Goal: Task Accomplishment & Management: Manage account settings

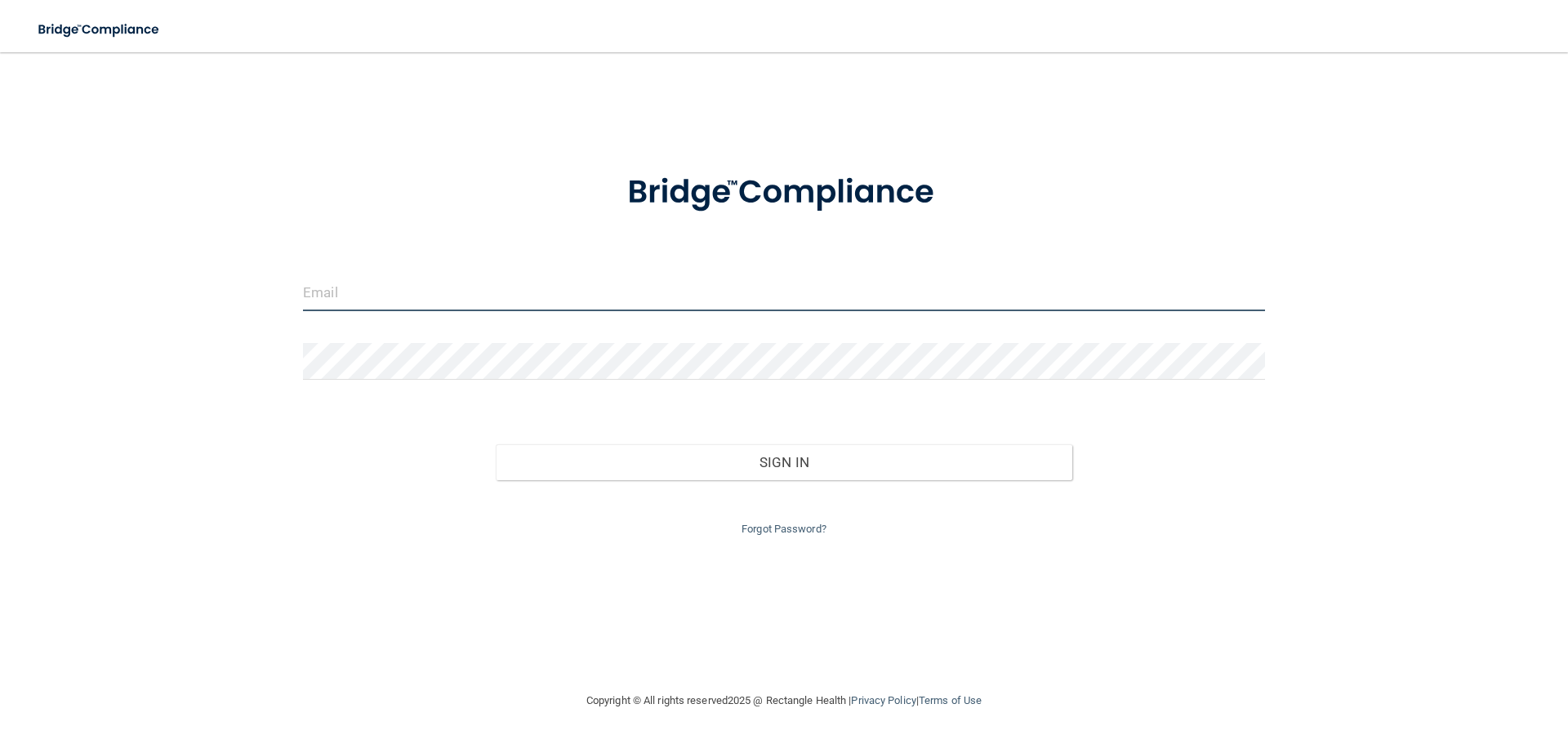
click at [401, 302] on input "email" at bounding box center [784, 293] width 962 height 37
type input "[PERSON_NAME][EMAIL_ADDRESS][PERSON_NAME][DOMAIN_NAME]"
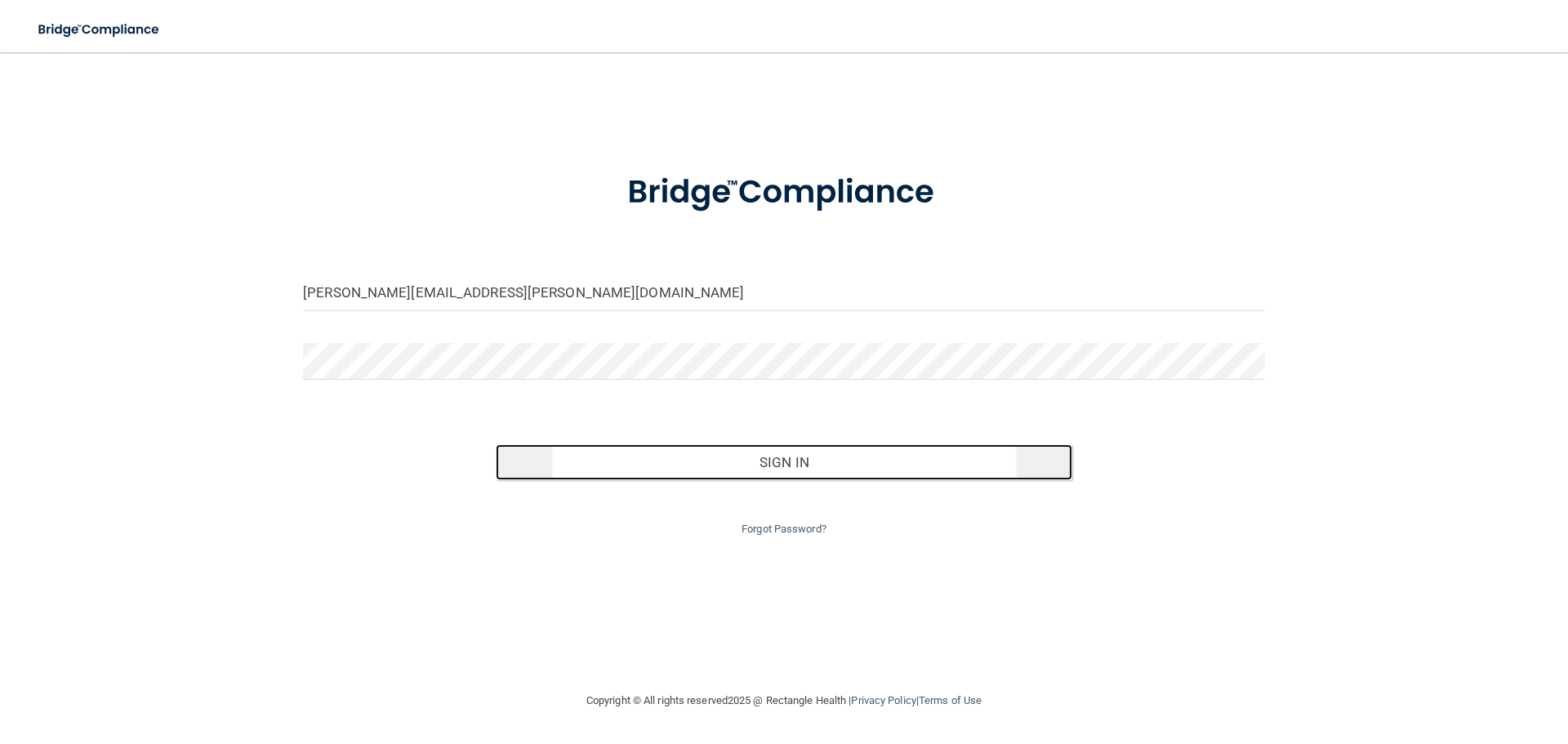
click at [787, 473] on button "Sign In" at bounding box center [784, 463] width 578 height 36
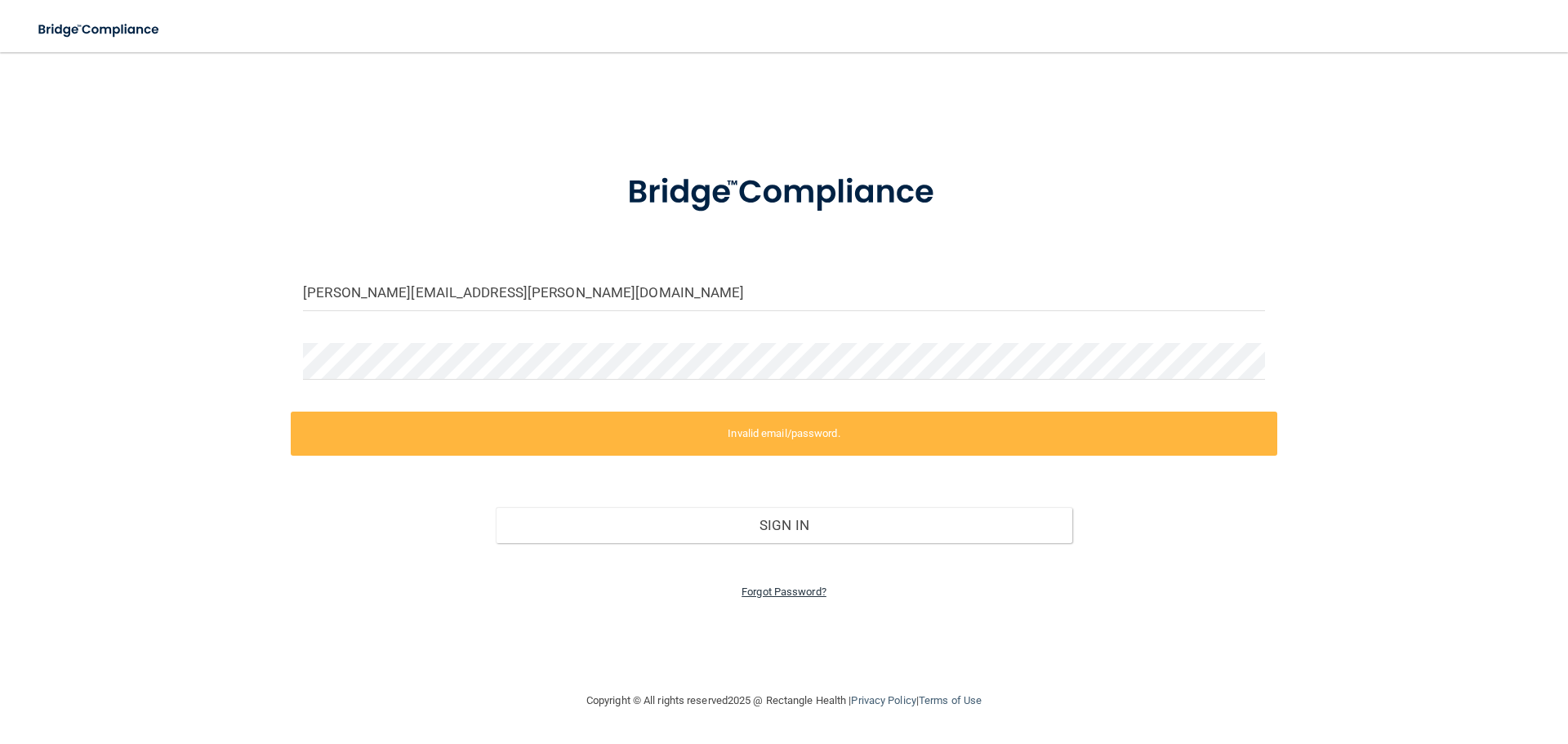
click at [807, 593] on link "Forgot Password?" at bounding box center [784, 591] width 85 height 12
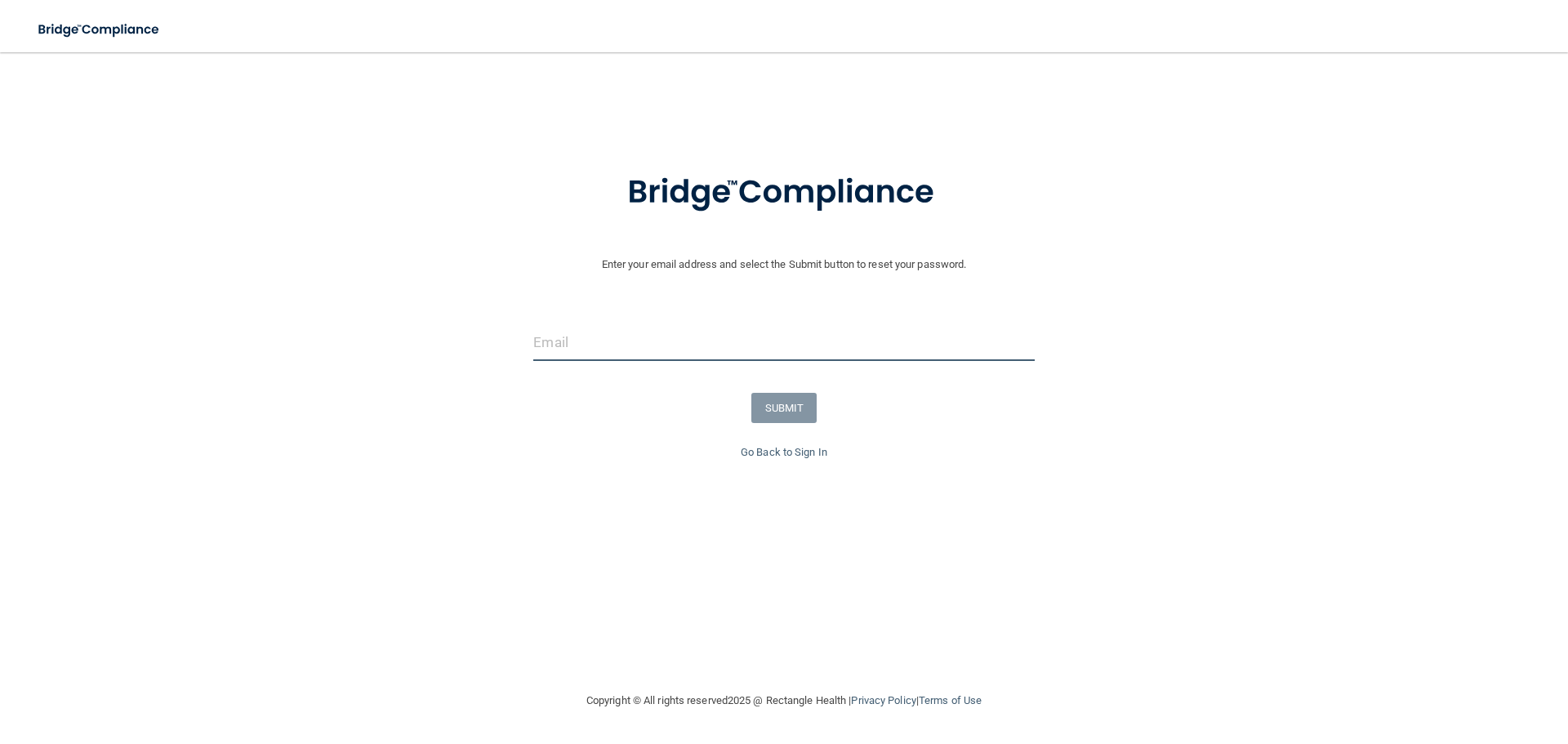
click at [670, 337] on input "email" at bounding box center [784, 343] width 501 height 37
type input "[PERSON_NAME][EMAIL_ADDRESS][PERSON_NAME][DOMAIN_NAME]"
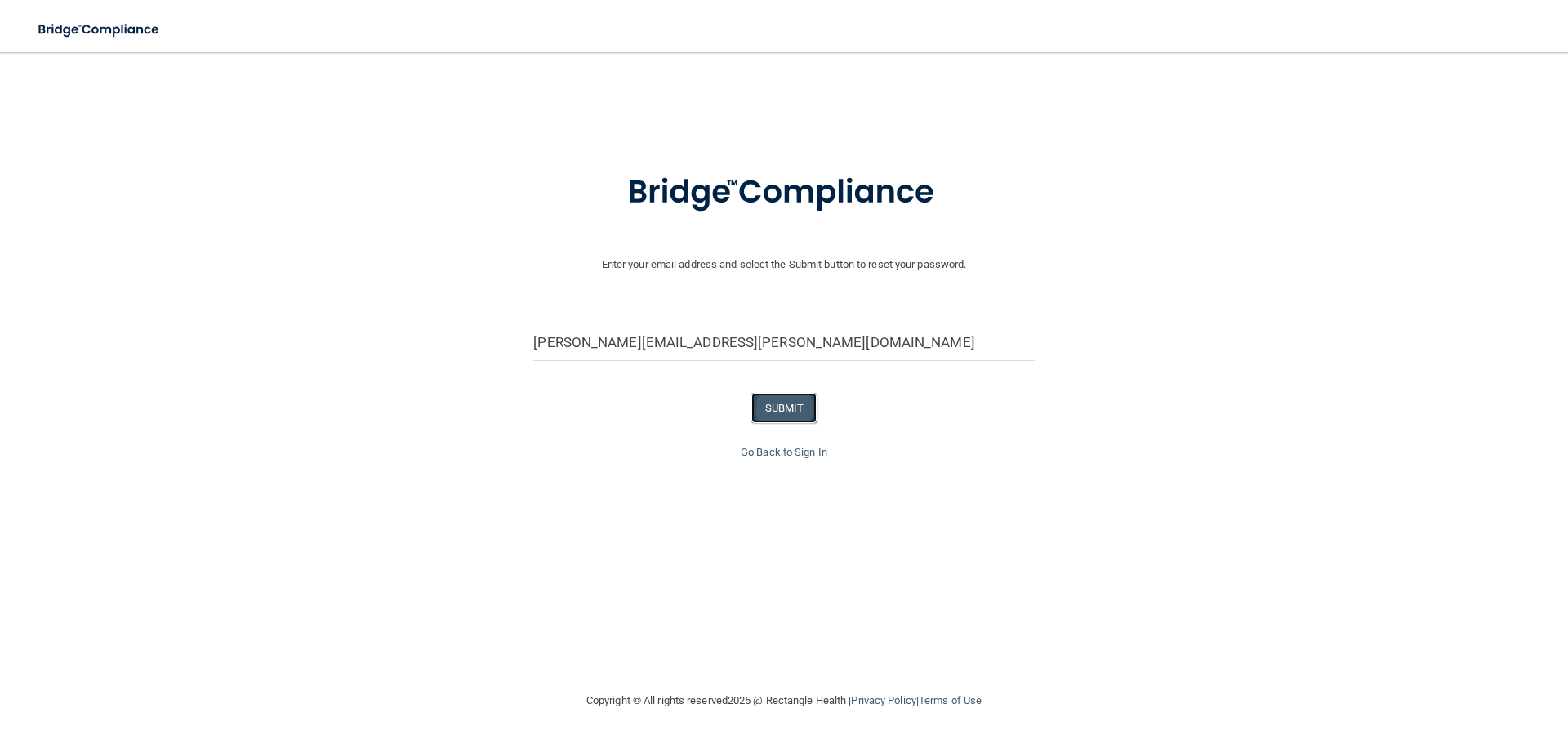
click at [779, 407] on button "SUBMIT" at bounding box center [784, 407] width 66 height 30
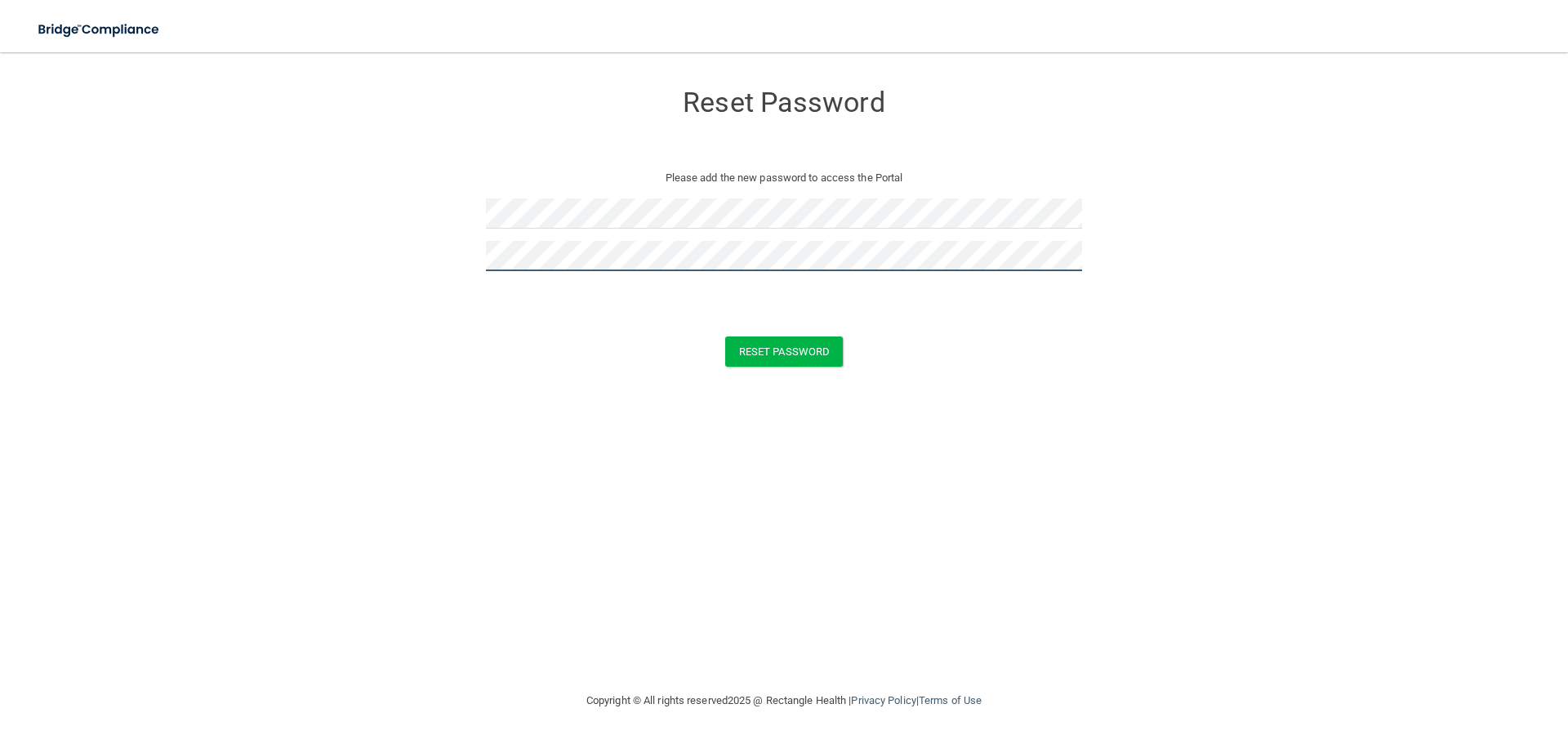
click at [725, 337] on button "Reset Password" at bounding box center [784, 351] width 117 height 30
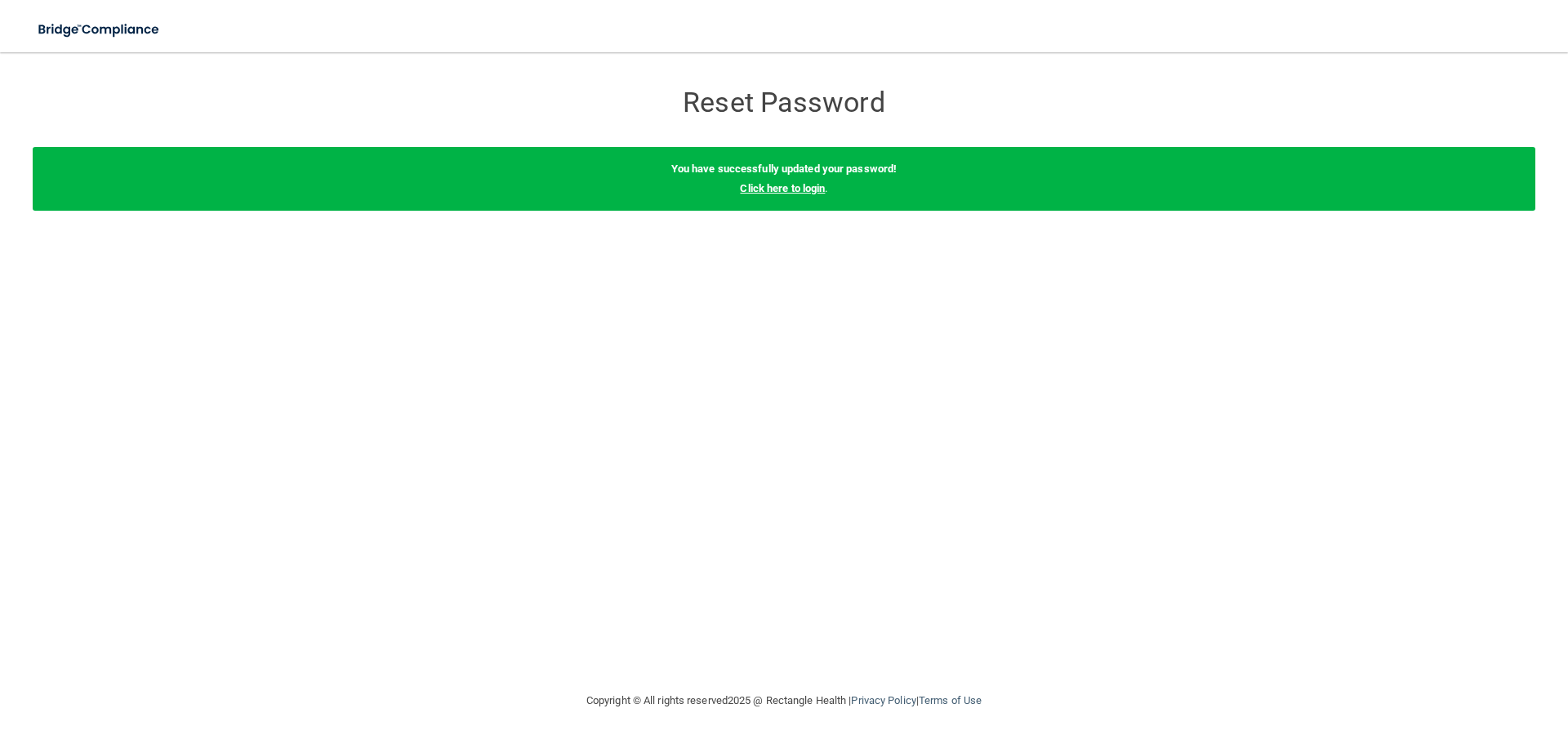
click at [794, 192] on link "Click here to login" at bounding box center [782, 188] width 85 height 12
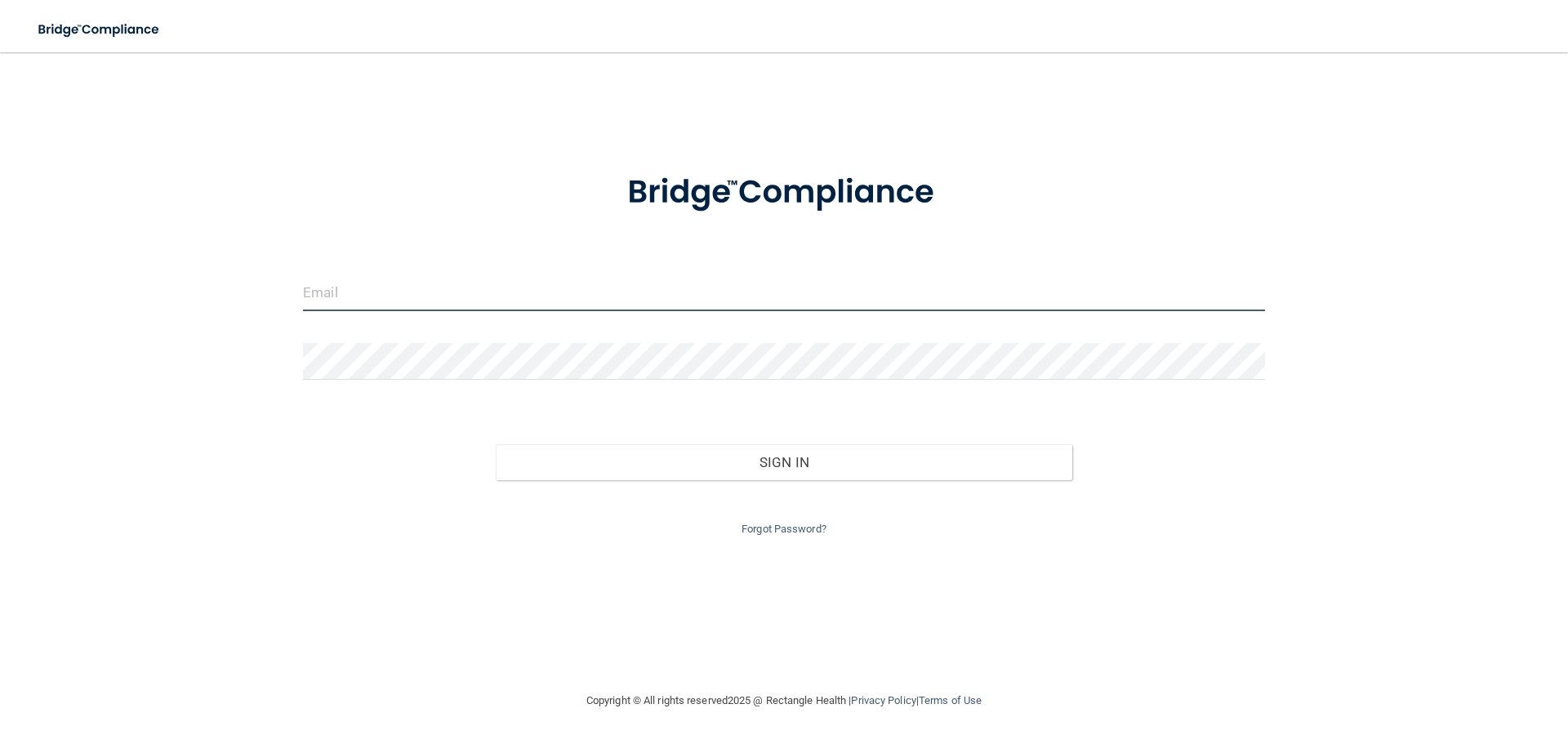
click at [367, 285] on input "email" at bounding box center [784, 293] width 962 height 37
type input "[PERSON_NAME][EMAIL_ADDRESS][PERSON_NAME][DOMAIN_NAME]"
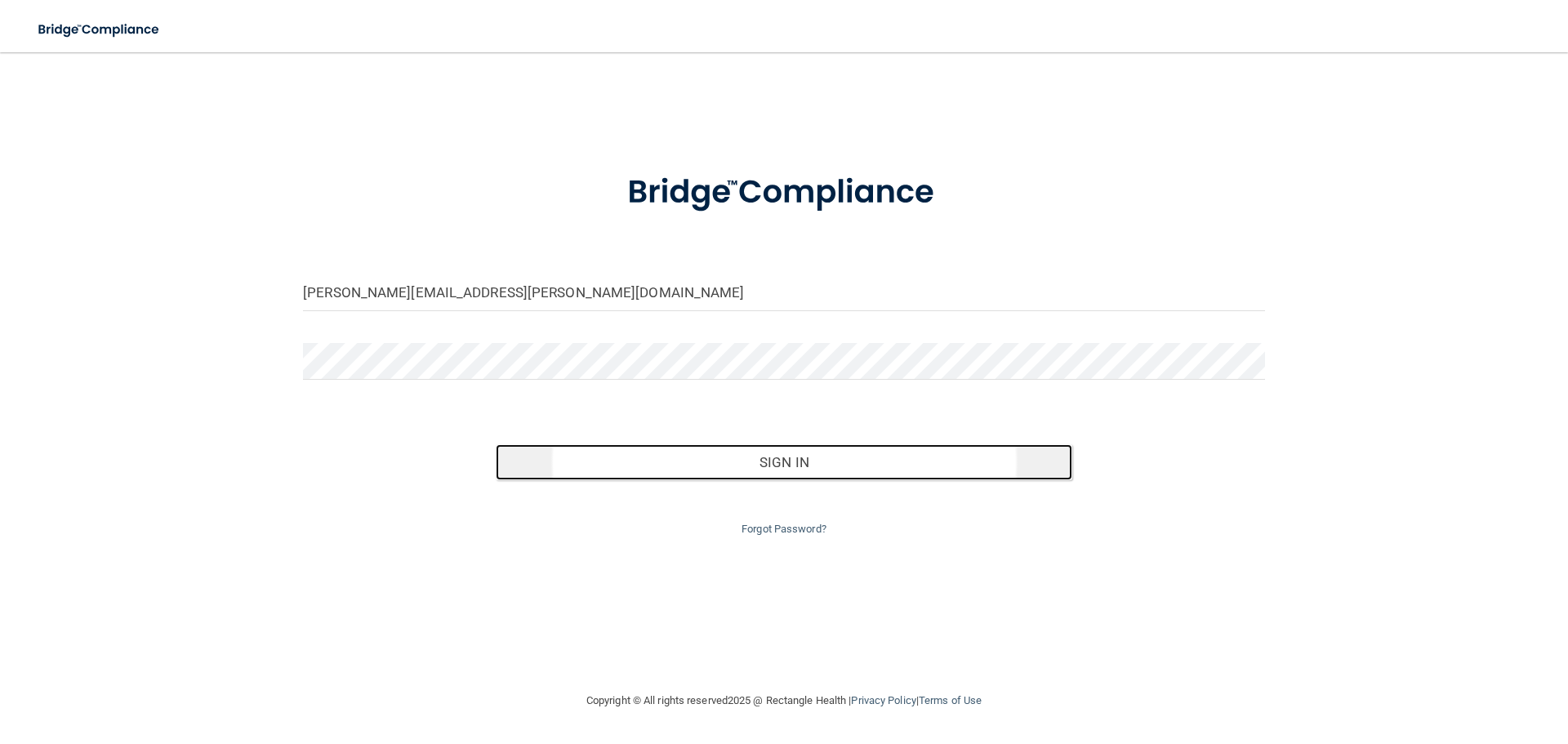
click at [779, 460] on button "Sign In" at bounding box center [784, 463] width 578 height 36
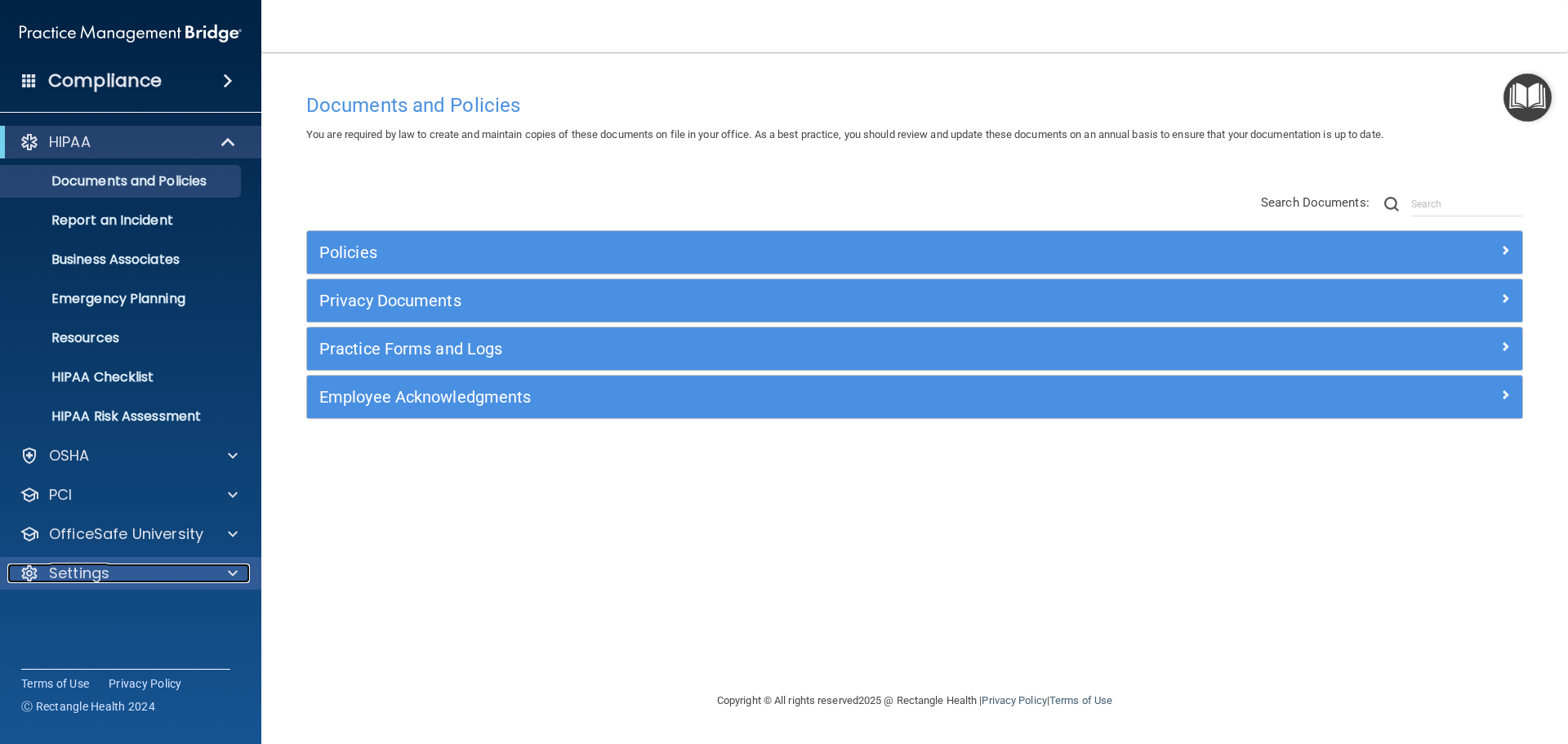
click at [227, 574] on div at bounding box center [230, 573] width 41 height 20
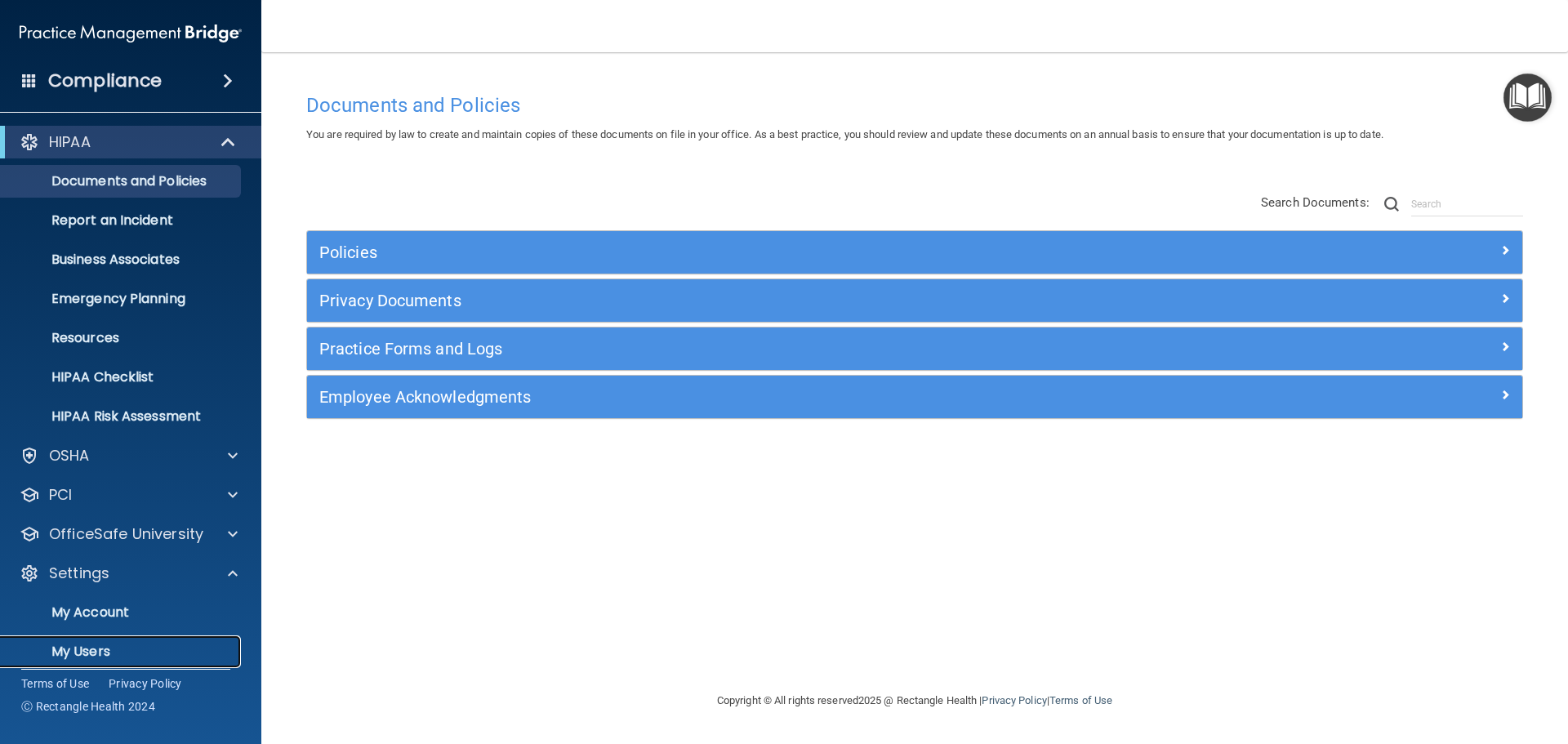
click at [77, 648] on p "My Users" at bounding box center [122, 651] width 223 height 16
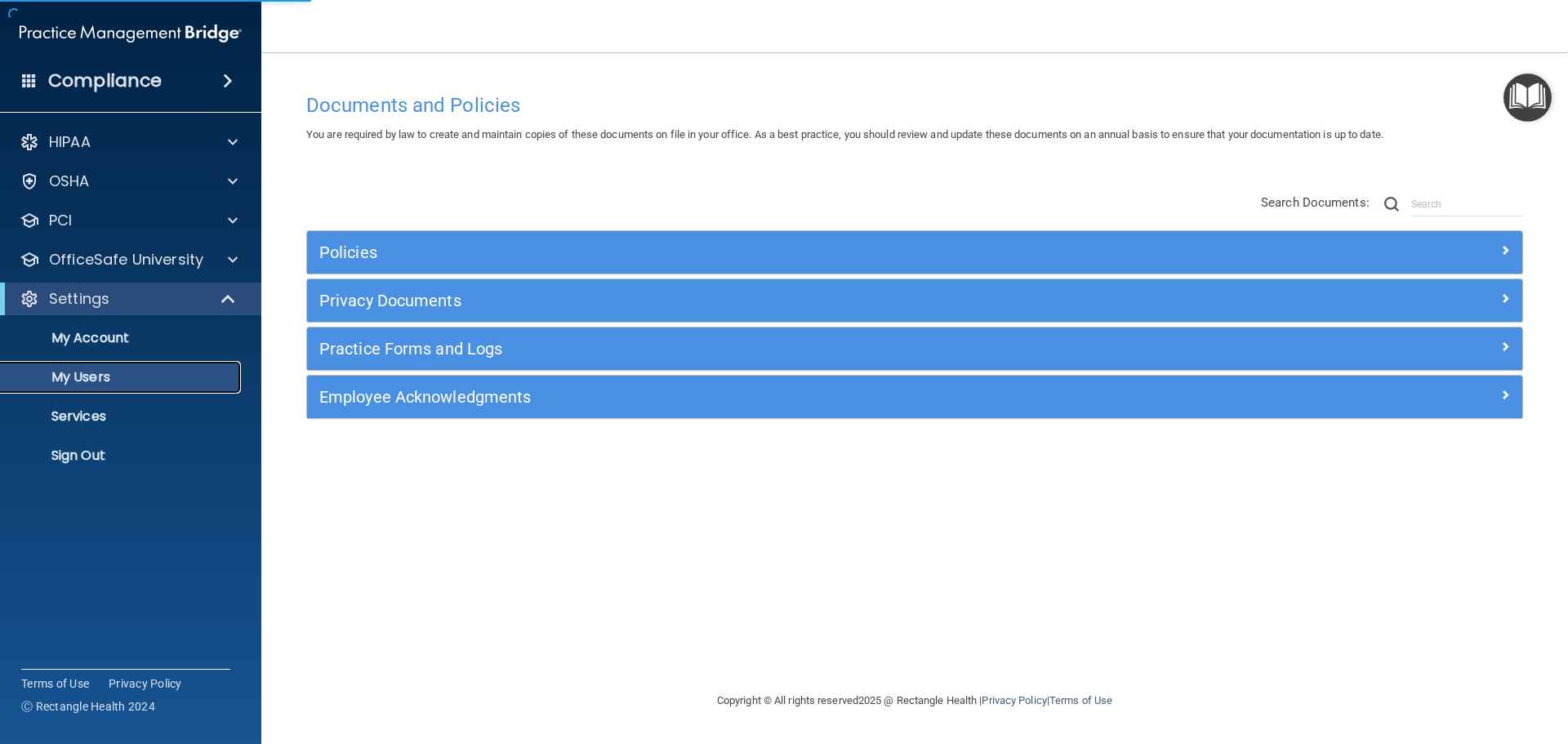
select select "20"
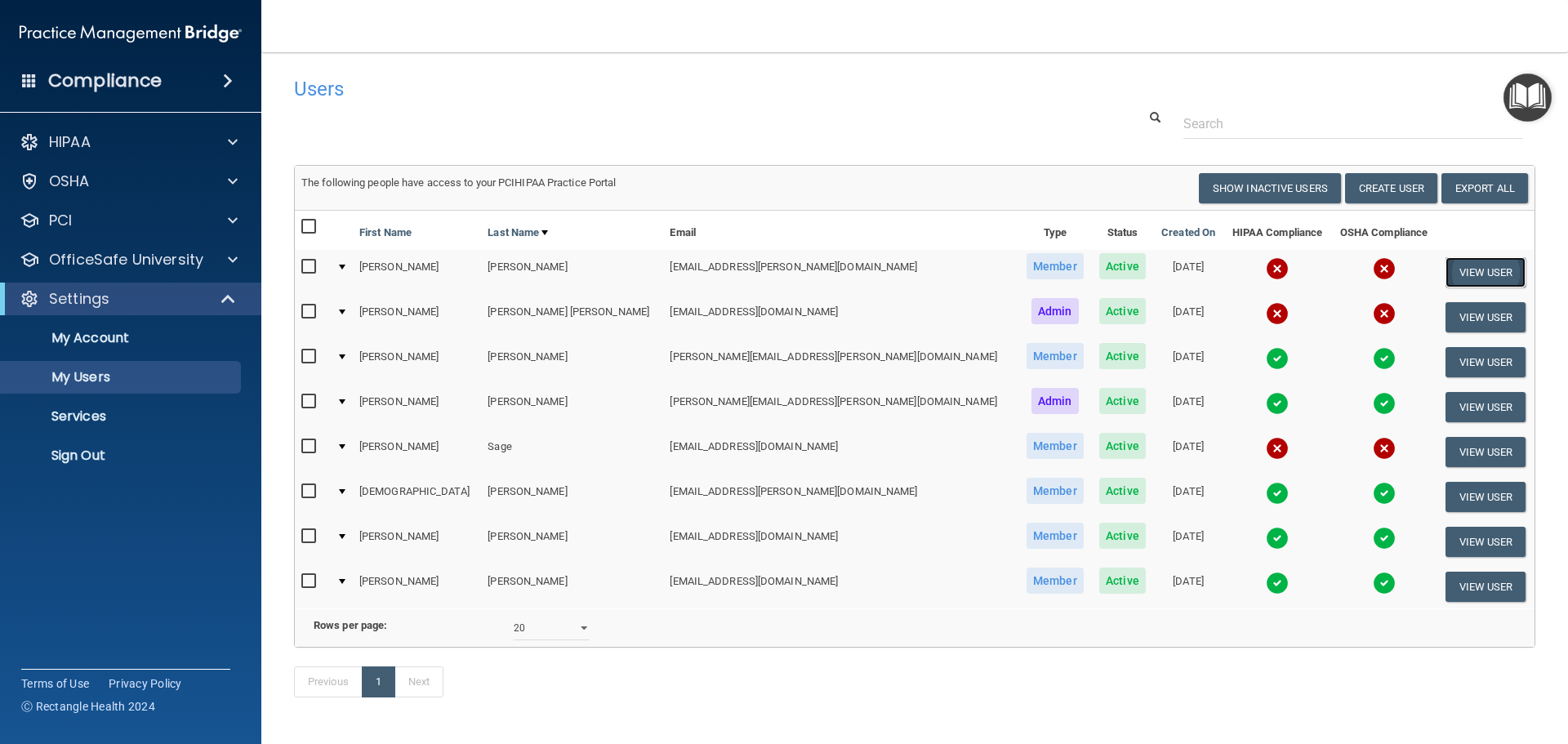
click at [1445, 269] on button "View User" at bounding box center [1486, 272] width 81 height 30
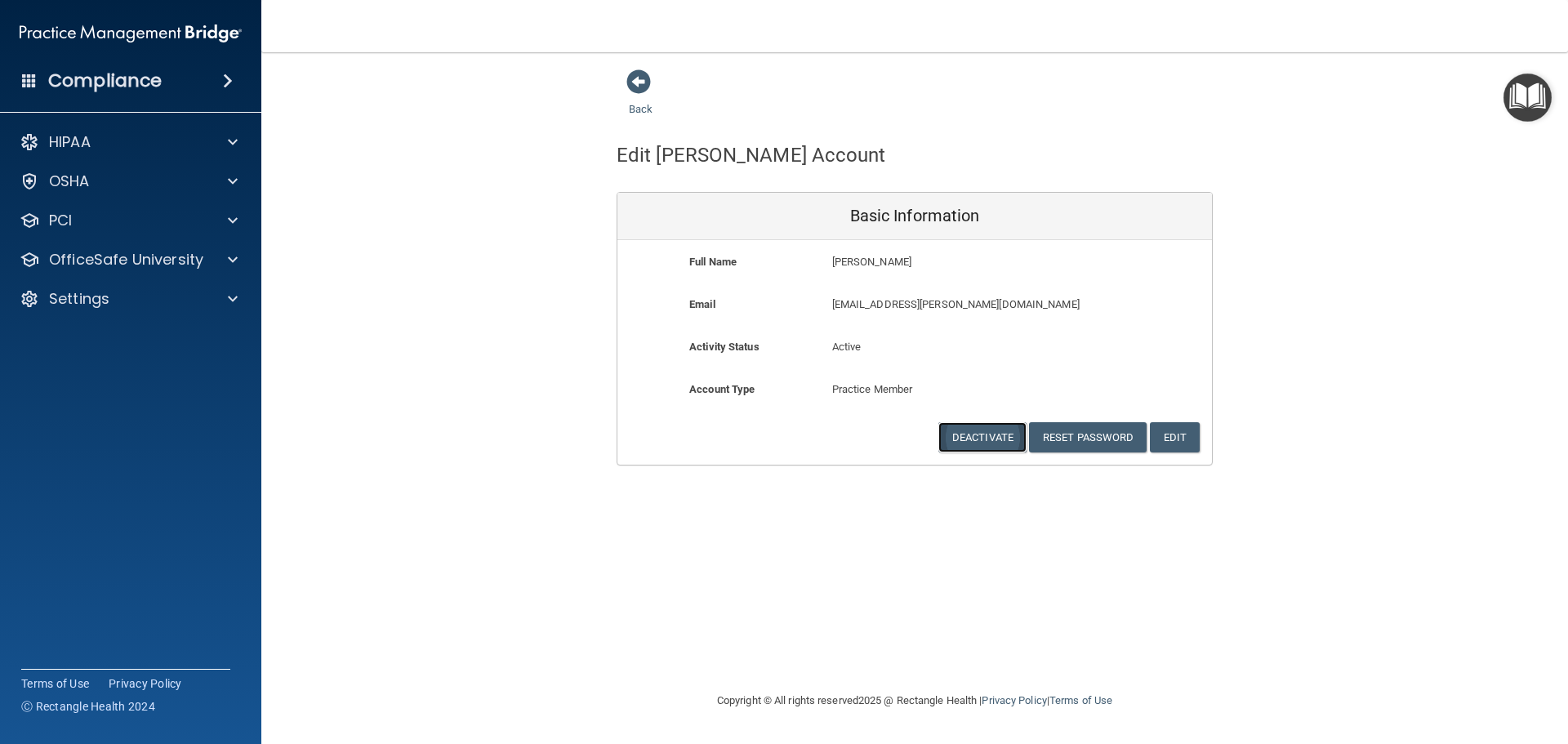
click at [989, 434] on button "Deactivate" at bounding box center [983, 437] width 88 height 30
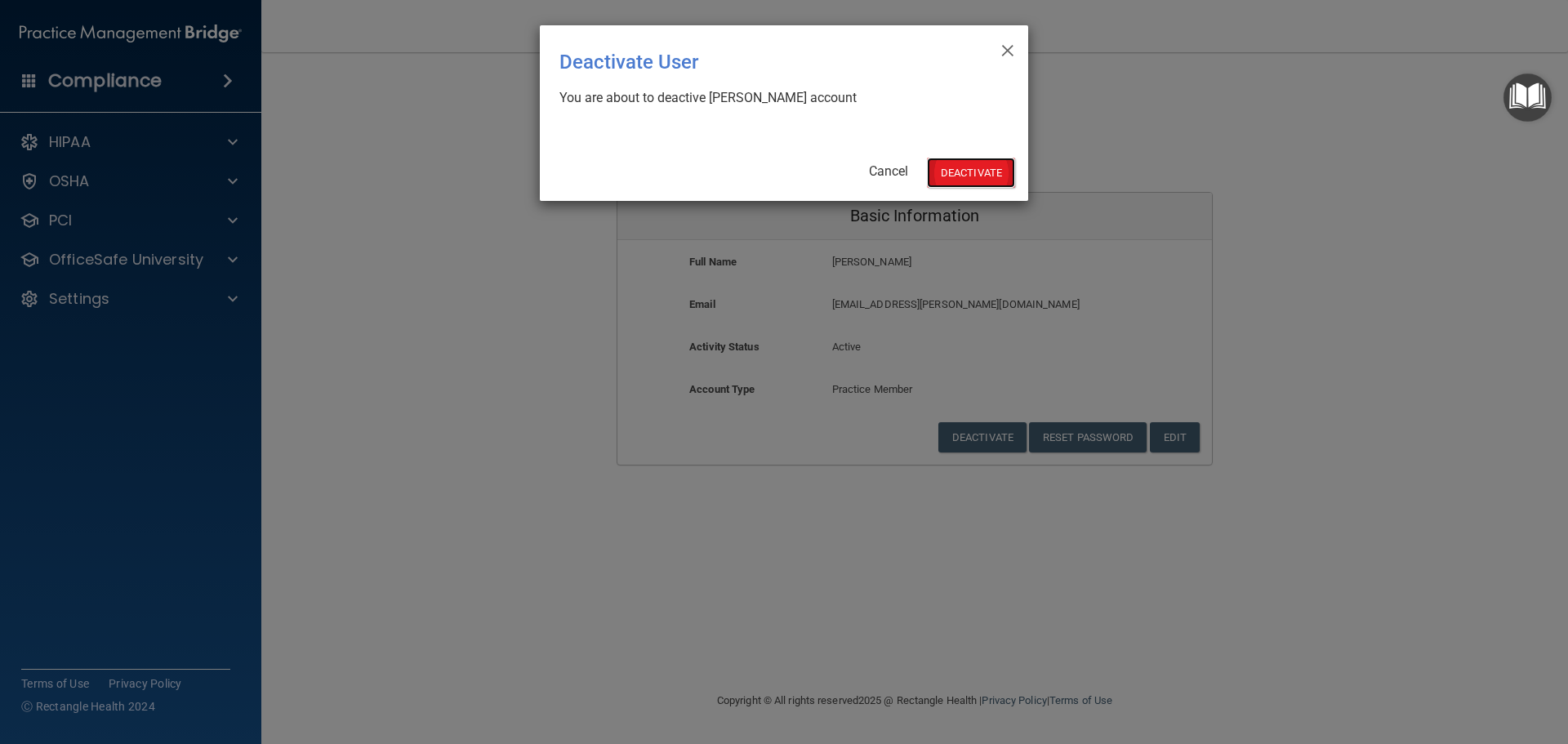
click at [956, 173] on button "Deactivate" at bounding box center [971, 173] width 88 height 30
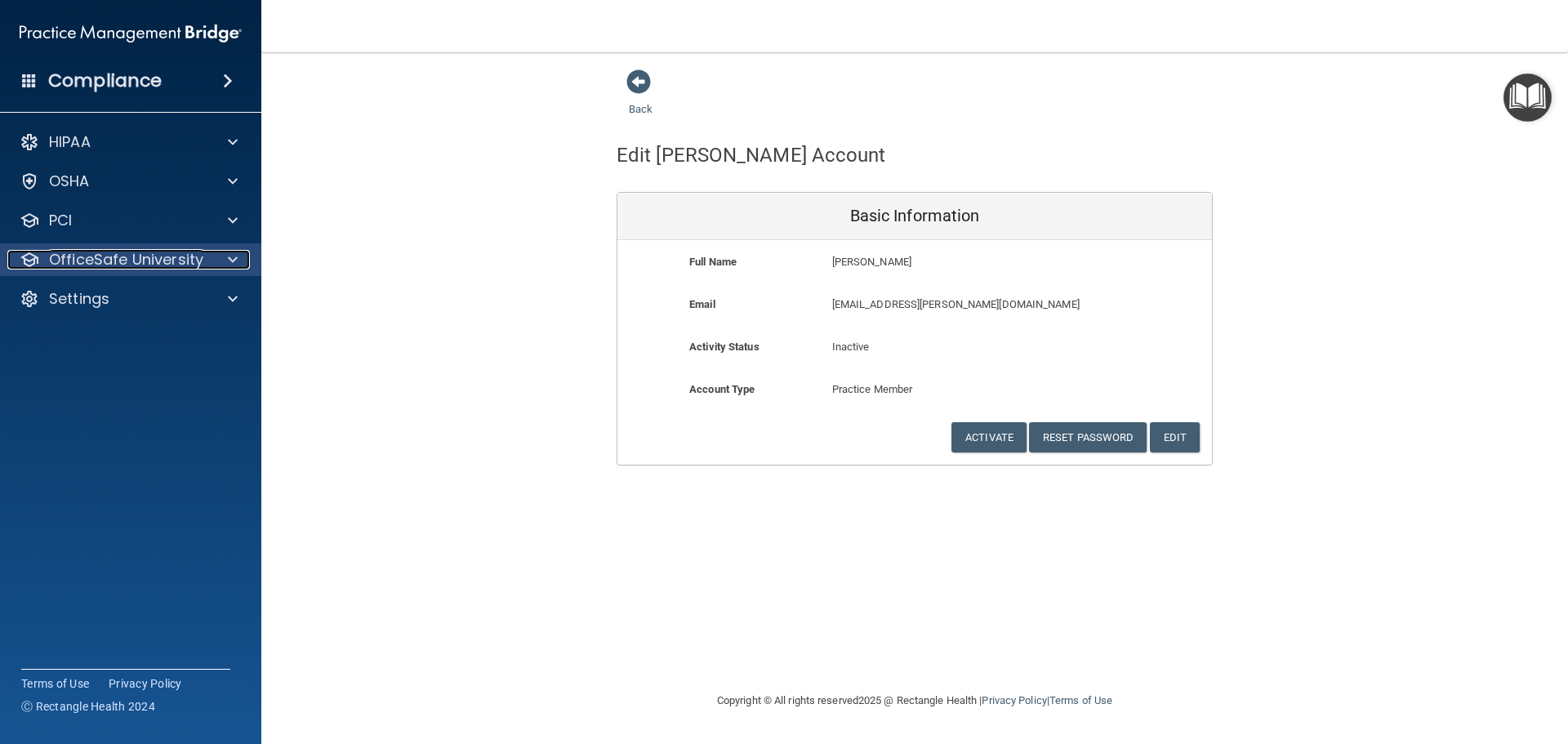
click at [233, 255] on span at bounding box center [232, 259] width 9 height 20
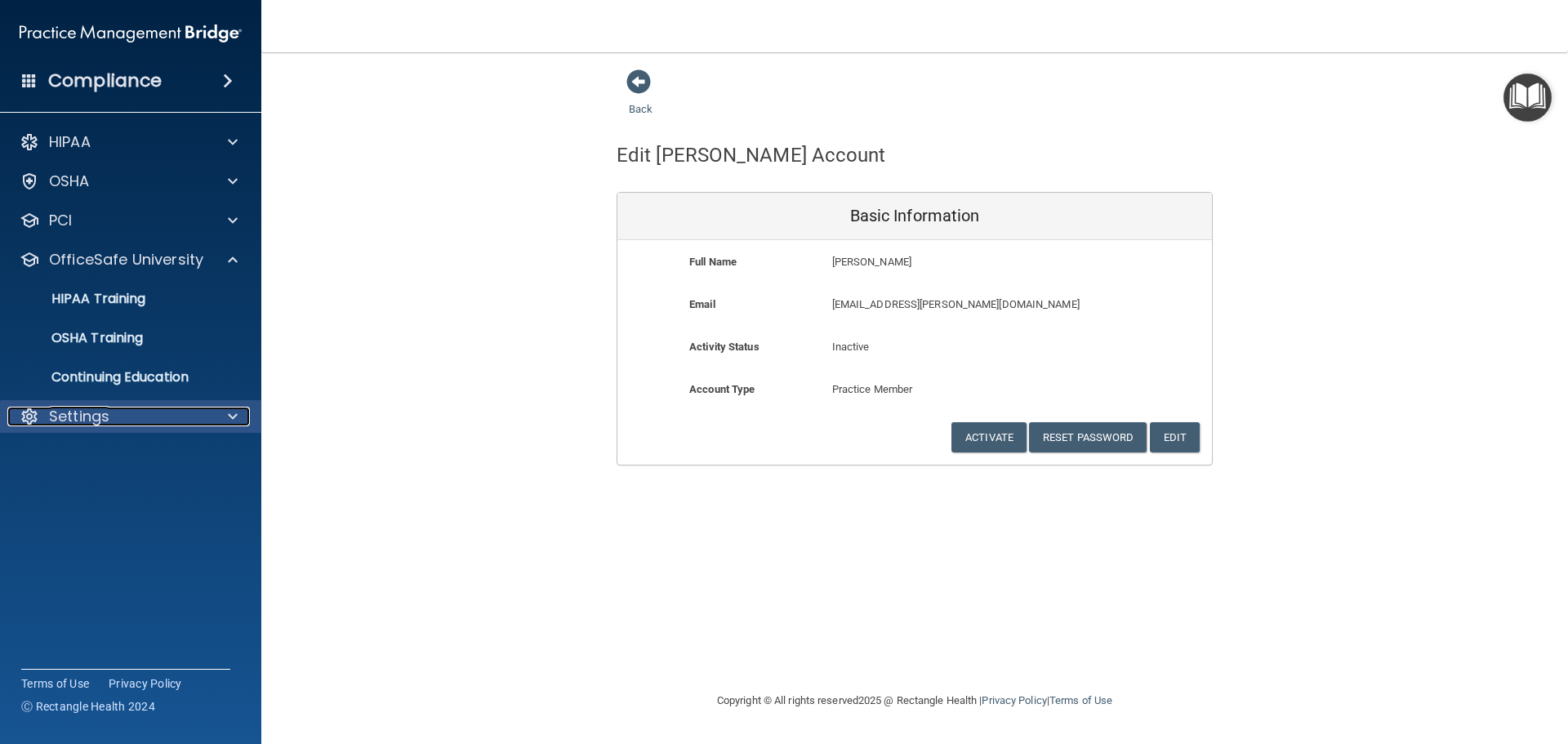
click at [231, 424] on span at bounding box center [232, 416] width 9 height 20
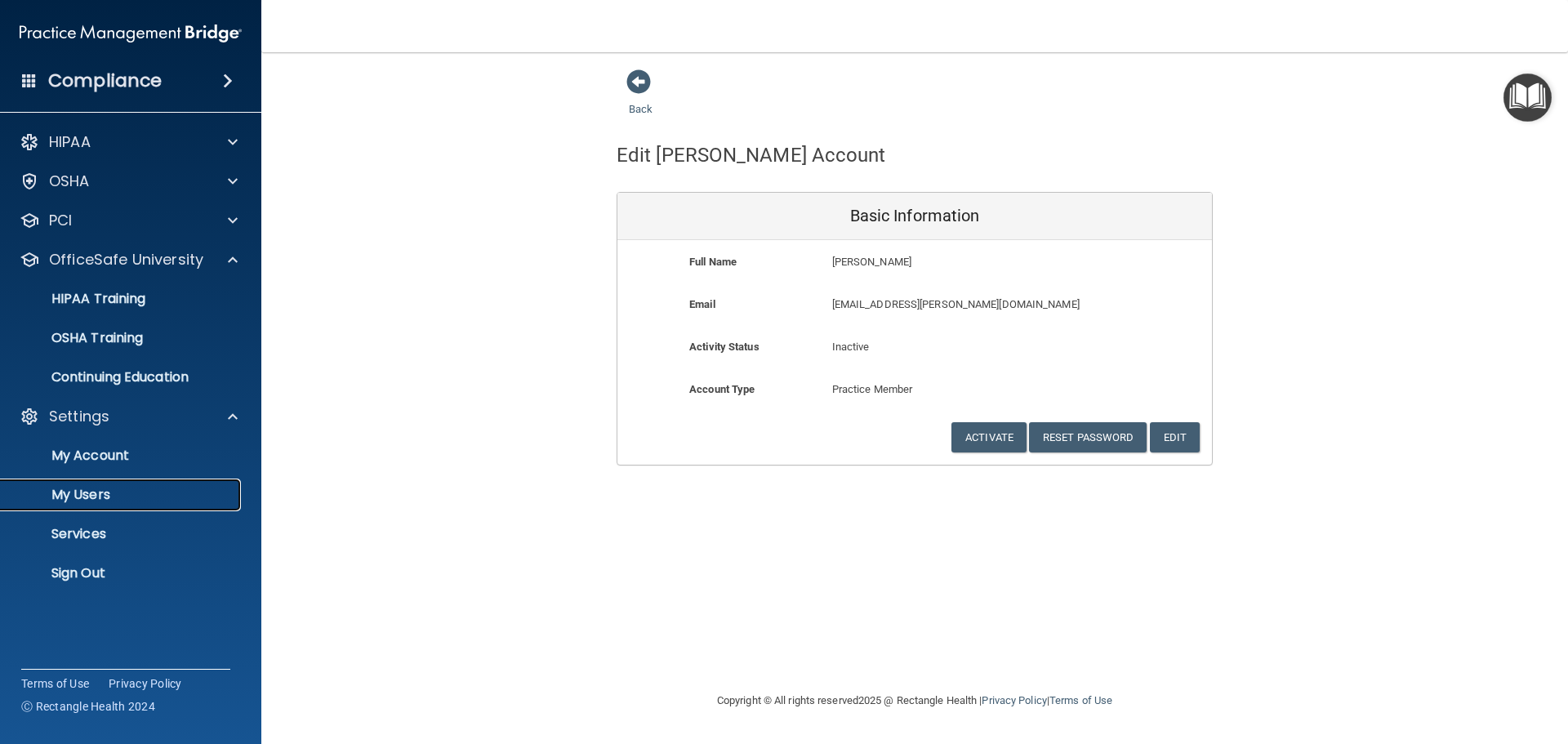
click at [145, 495] on p "My Users" at bounding box center [122, 495] width 223 height 16
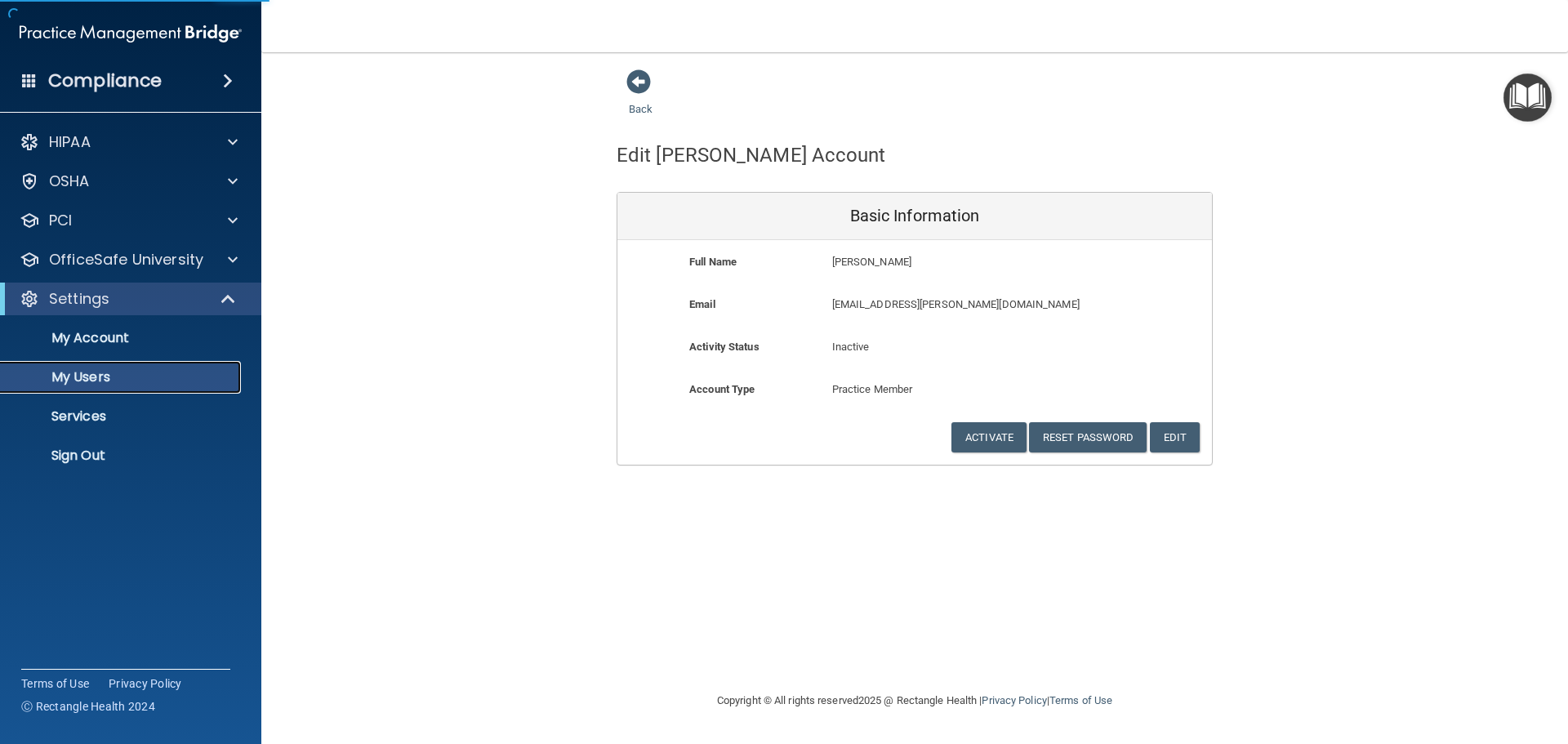
select select "20"
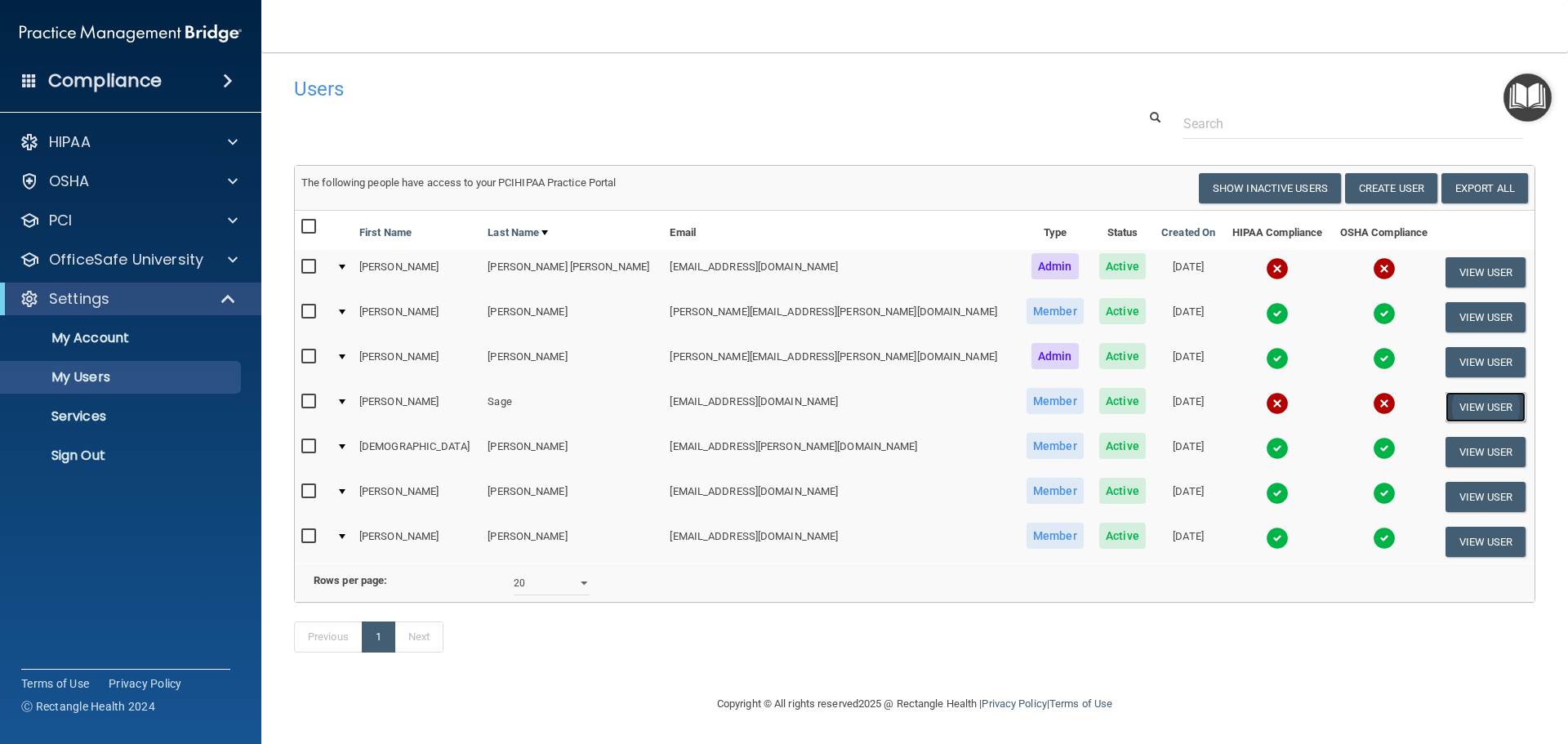
click at [1454, 413] on button "View User" at bounding box center [1486, 407] width 81 height 30
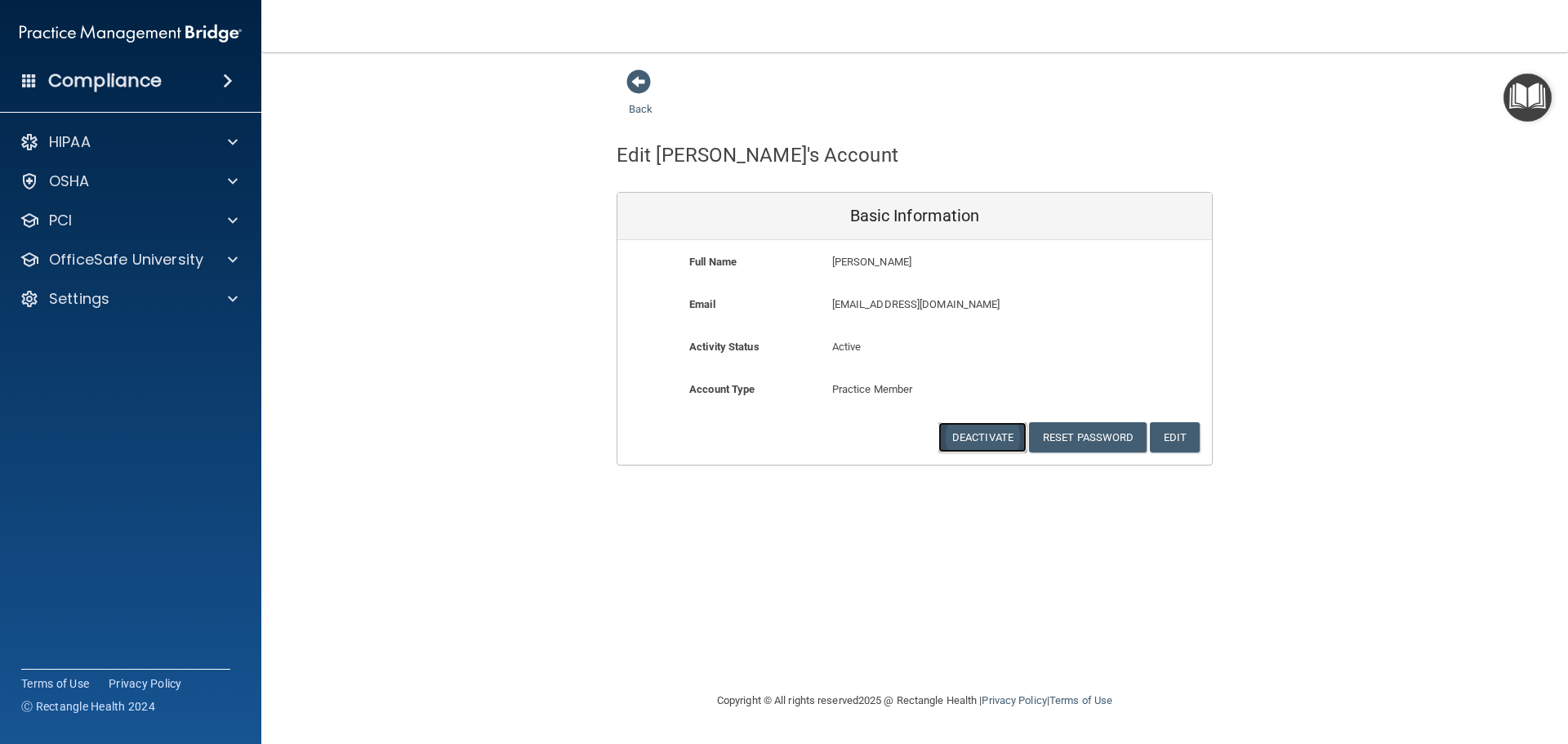
click at [997, 431] on button "Deactivate" at bounding box center [983, 437] width 88 height 30
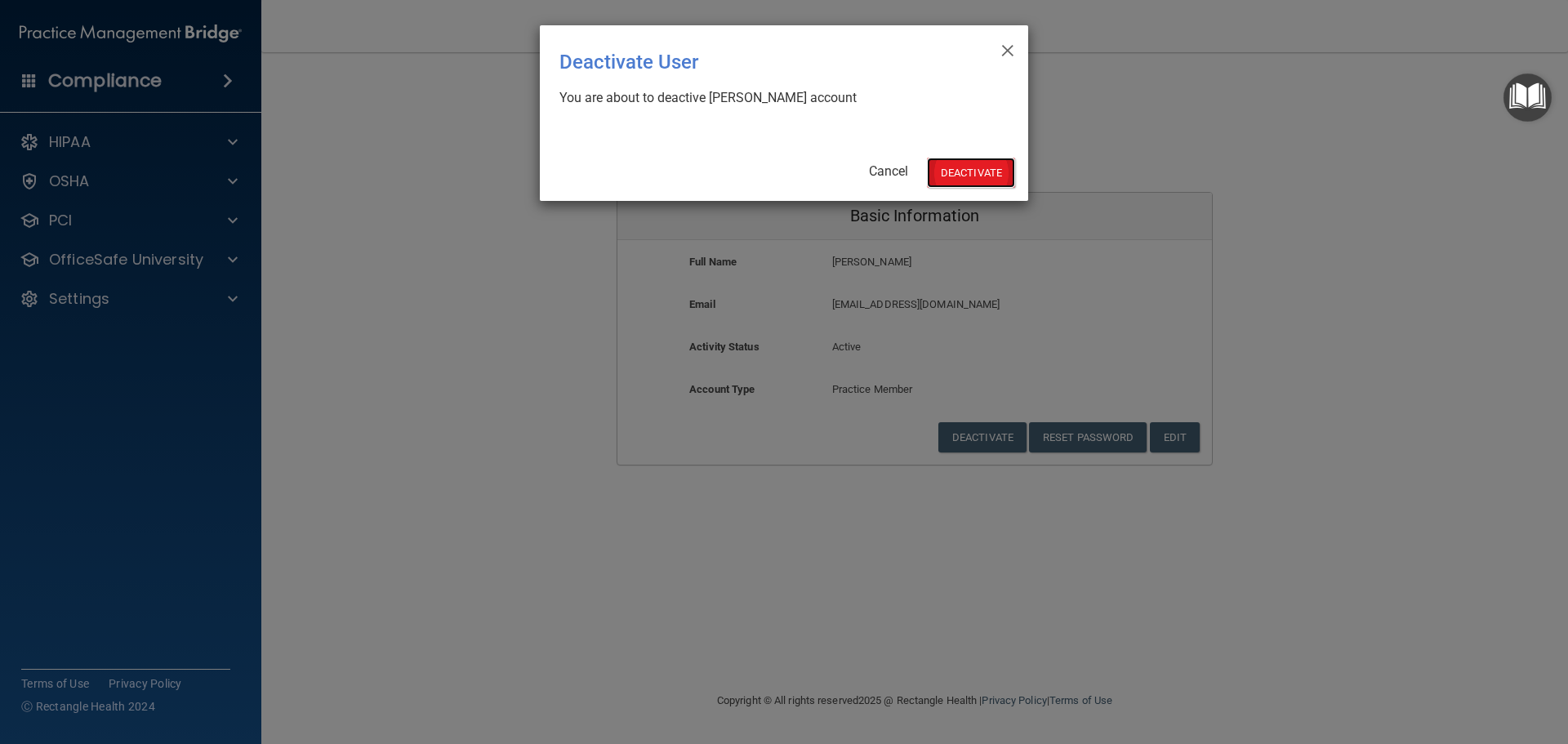
click at [974, 179] on button "Deactivate" at bounding box center [971, 173] width 88 height 30
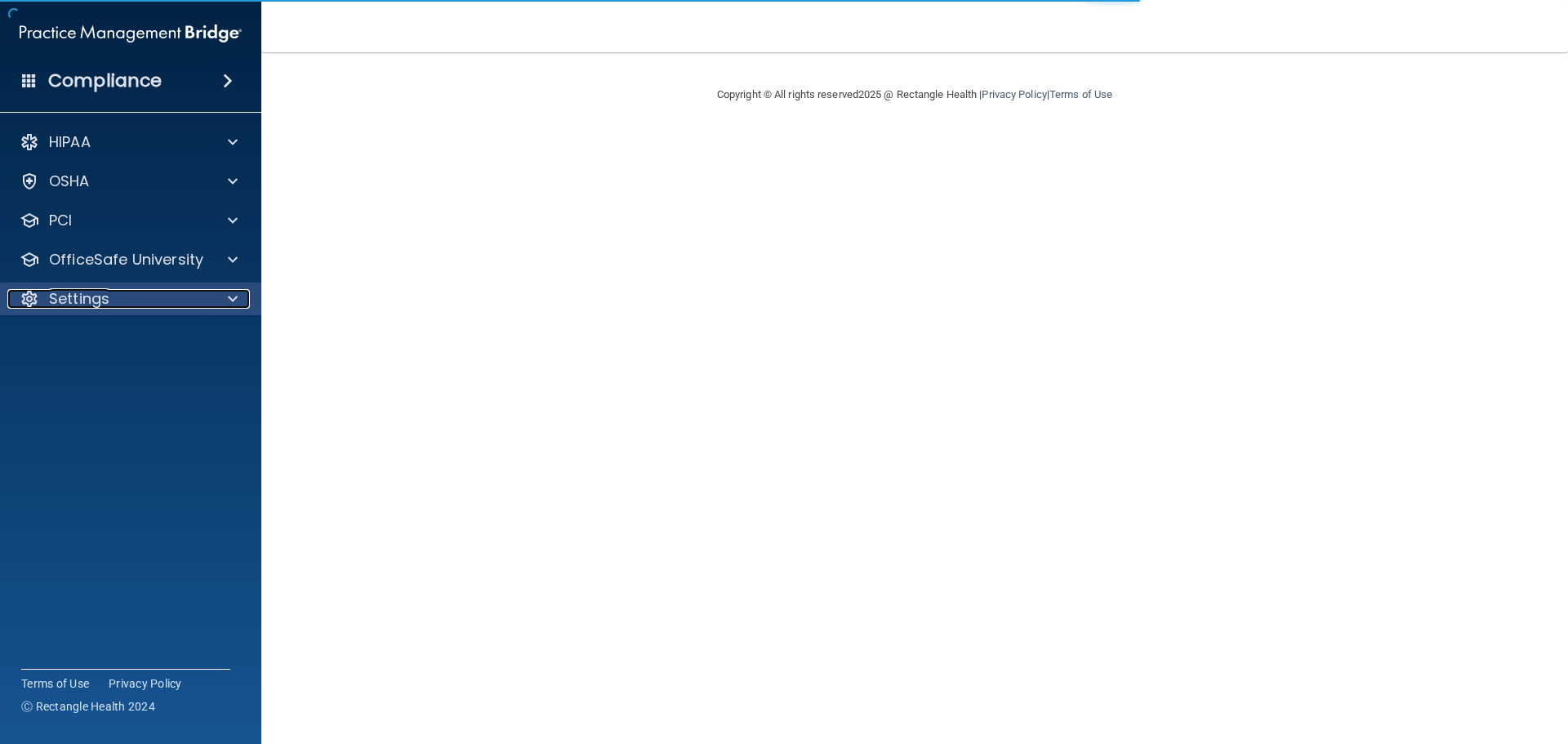
click at [224, 294] on div at bounding box center [230, 299] width 41 height 20
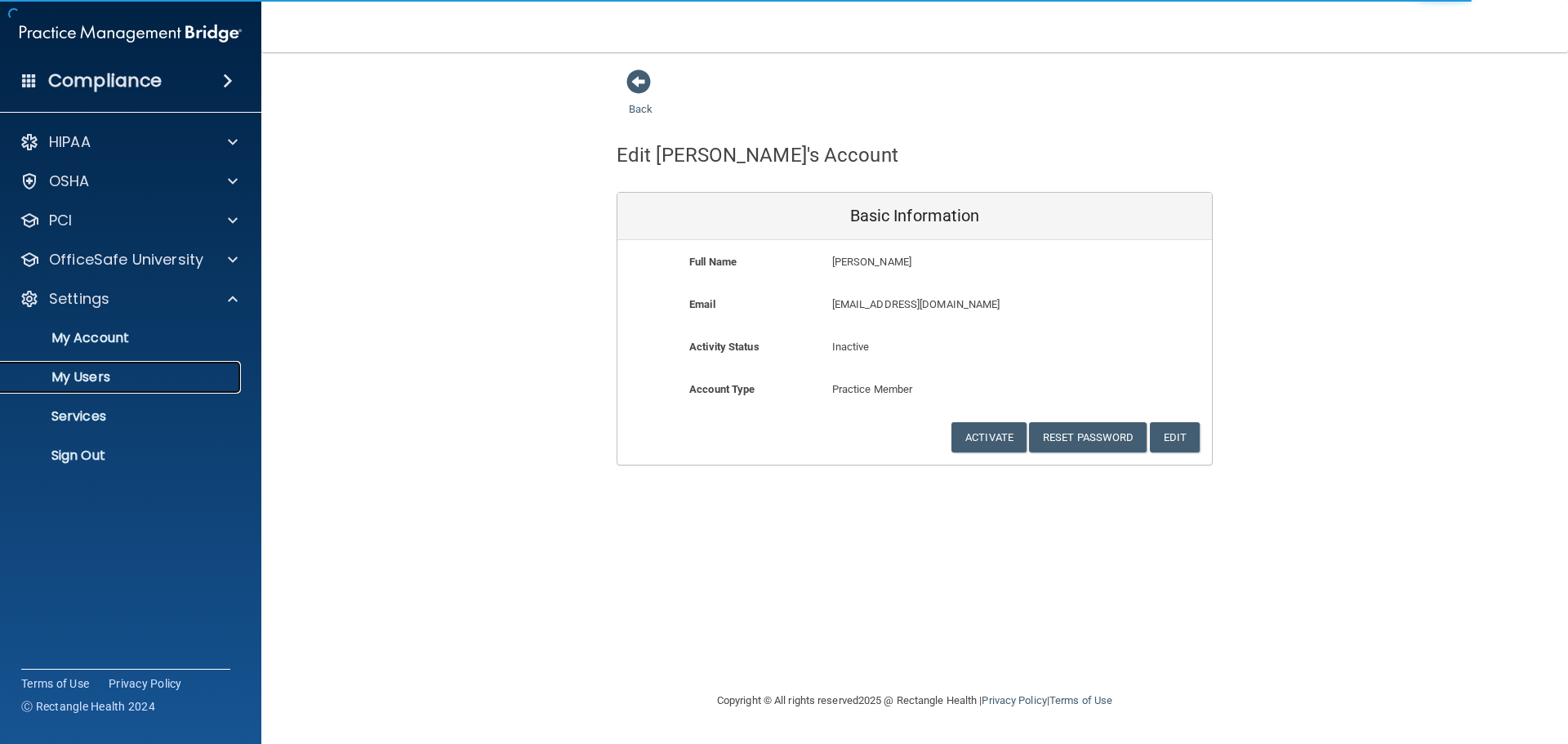
click at [84, 380] on p "My Users" at bounding box center [122, 377] width 223 height 16
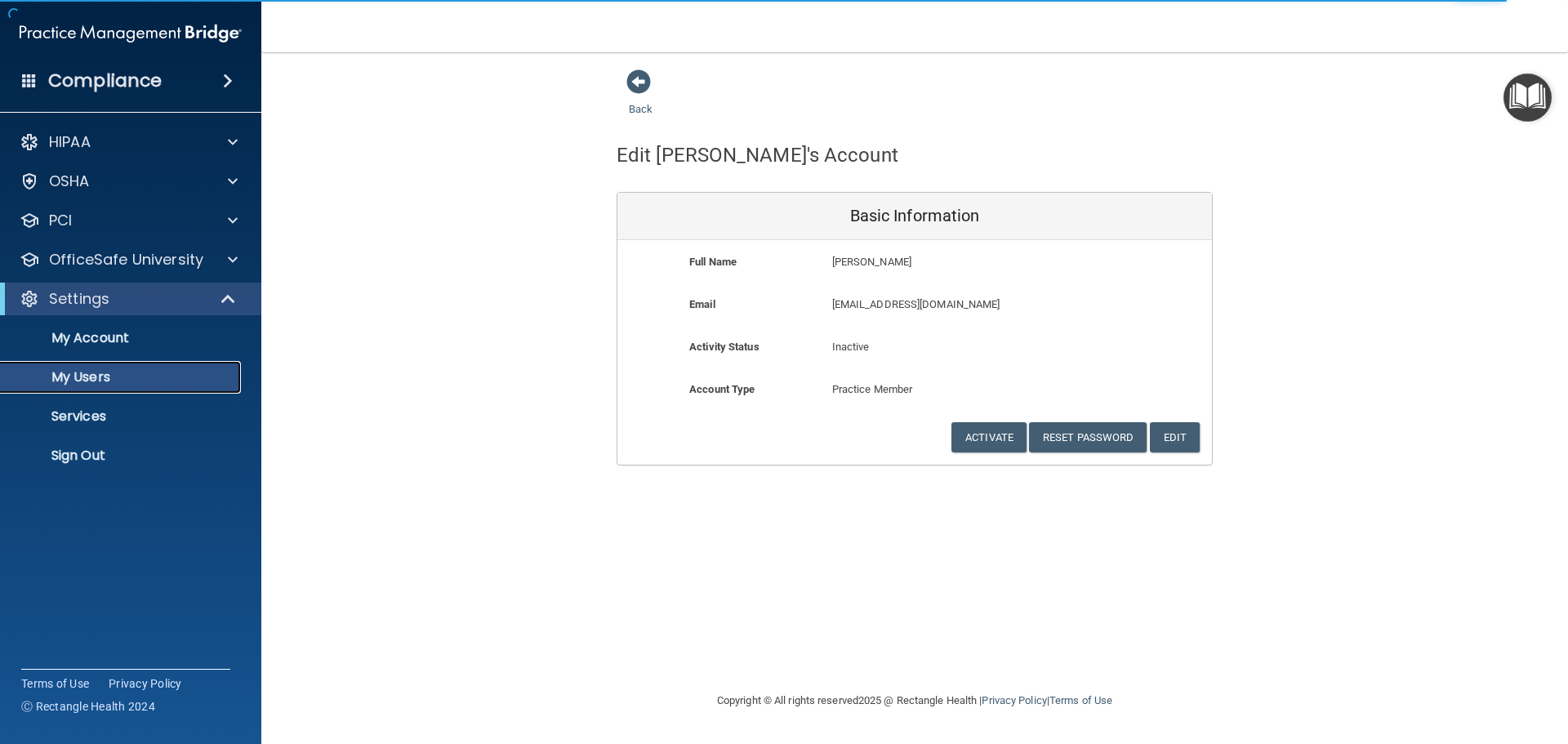
select select "20"
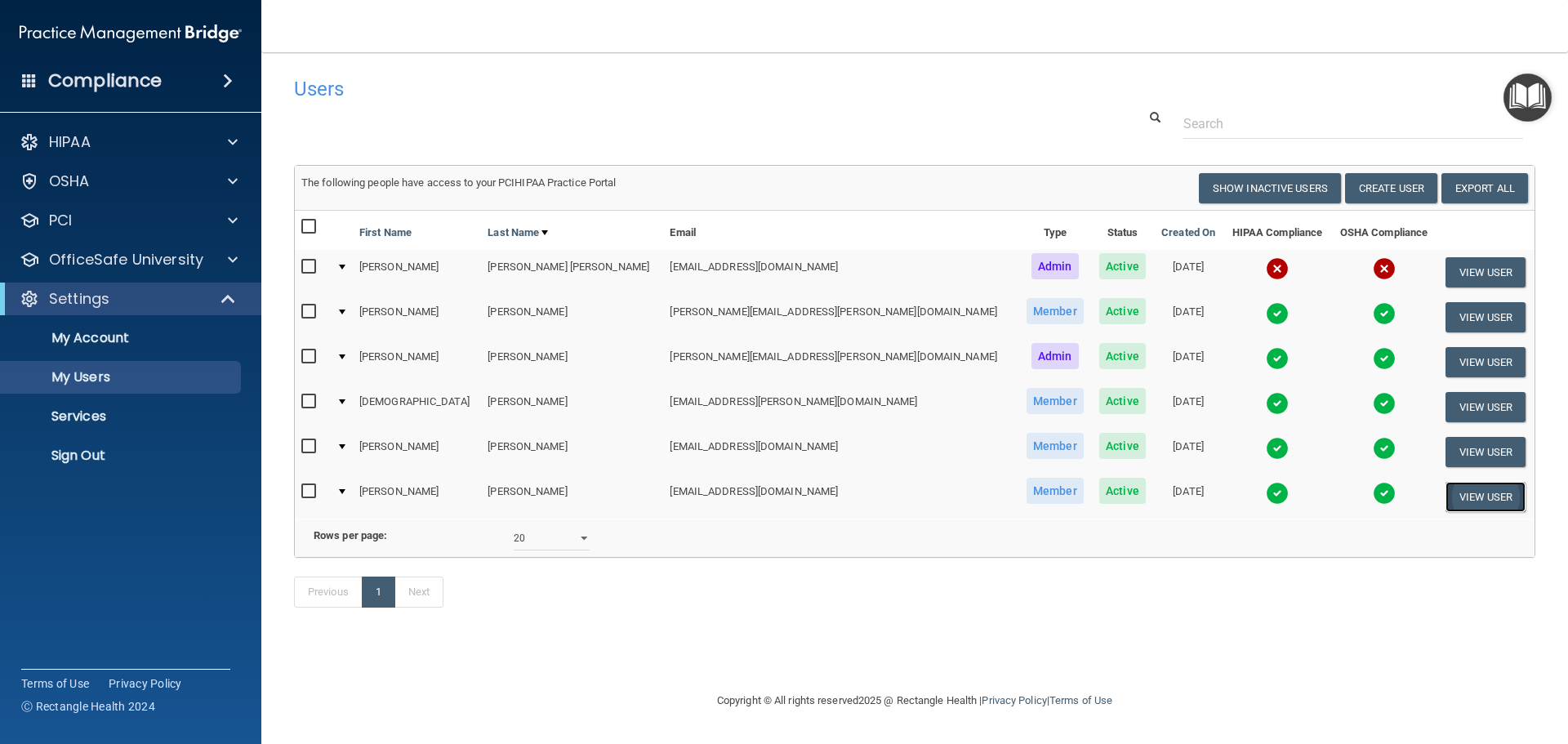
click at [1451, 489] on button "View User" at bounding box center [1486, 496] width 81 height 30
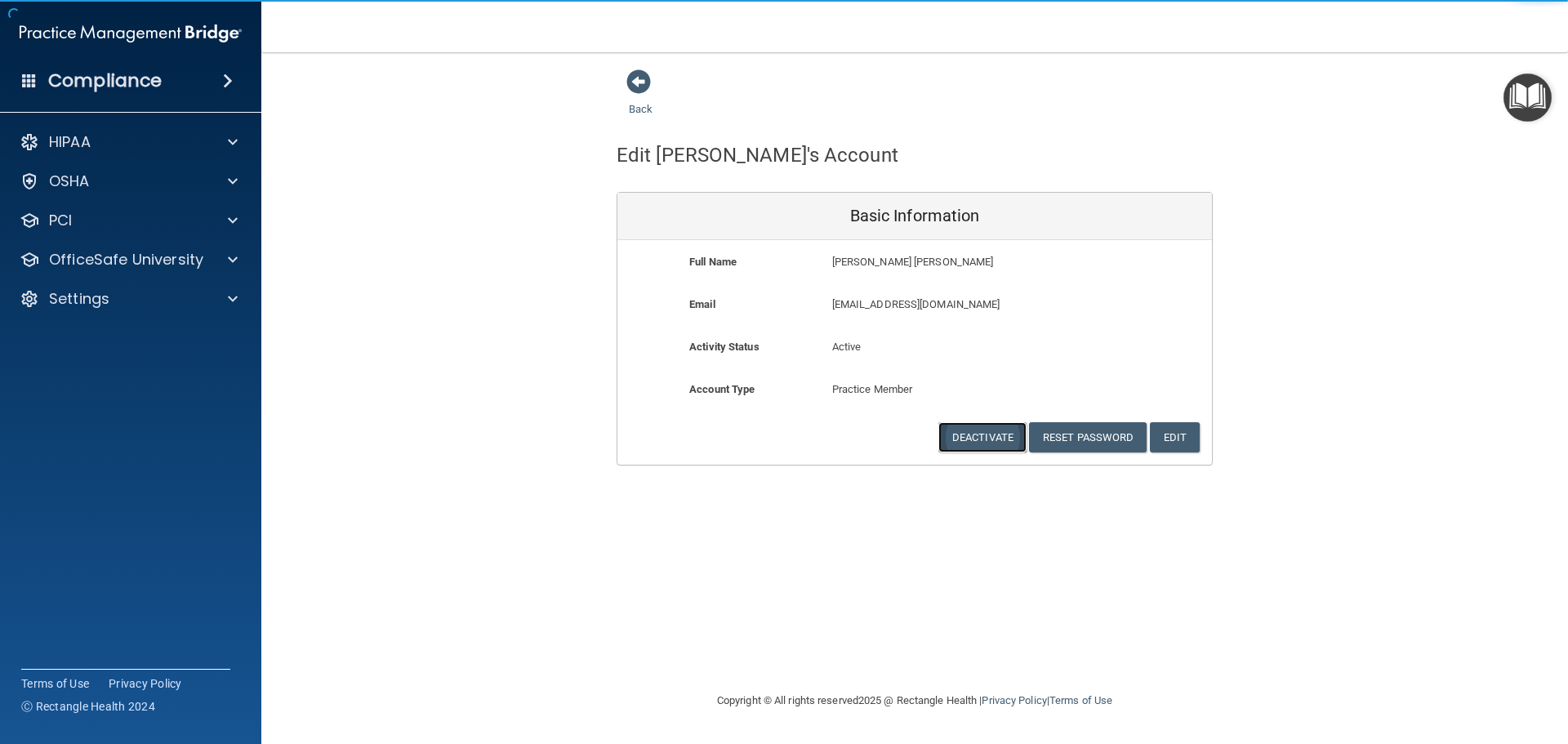
click at [989, 438] on button "Deactivate" at bounding box center [983, 437] width 88 height 30
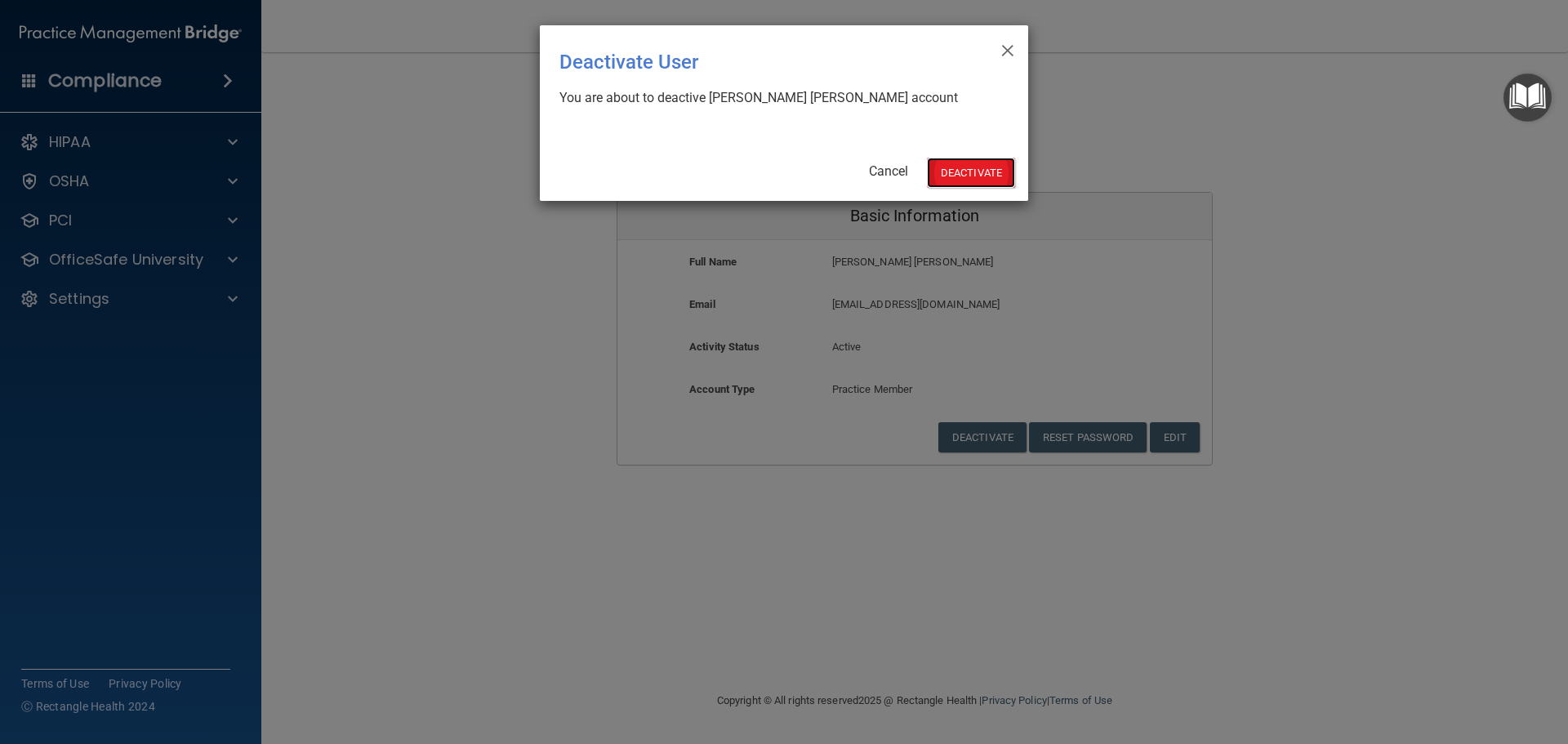
click at [964, 163] on button "Deactivate" at bounding box center [971, 173] width 88 height 30
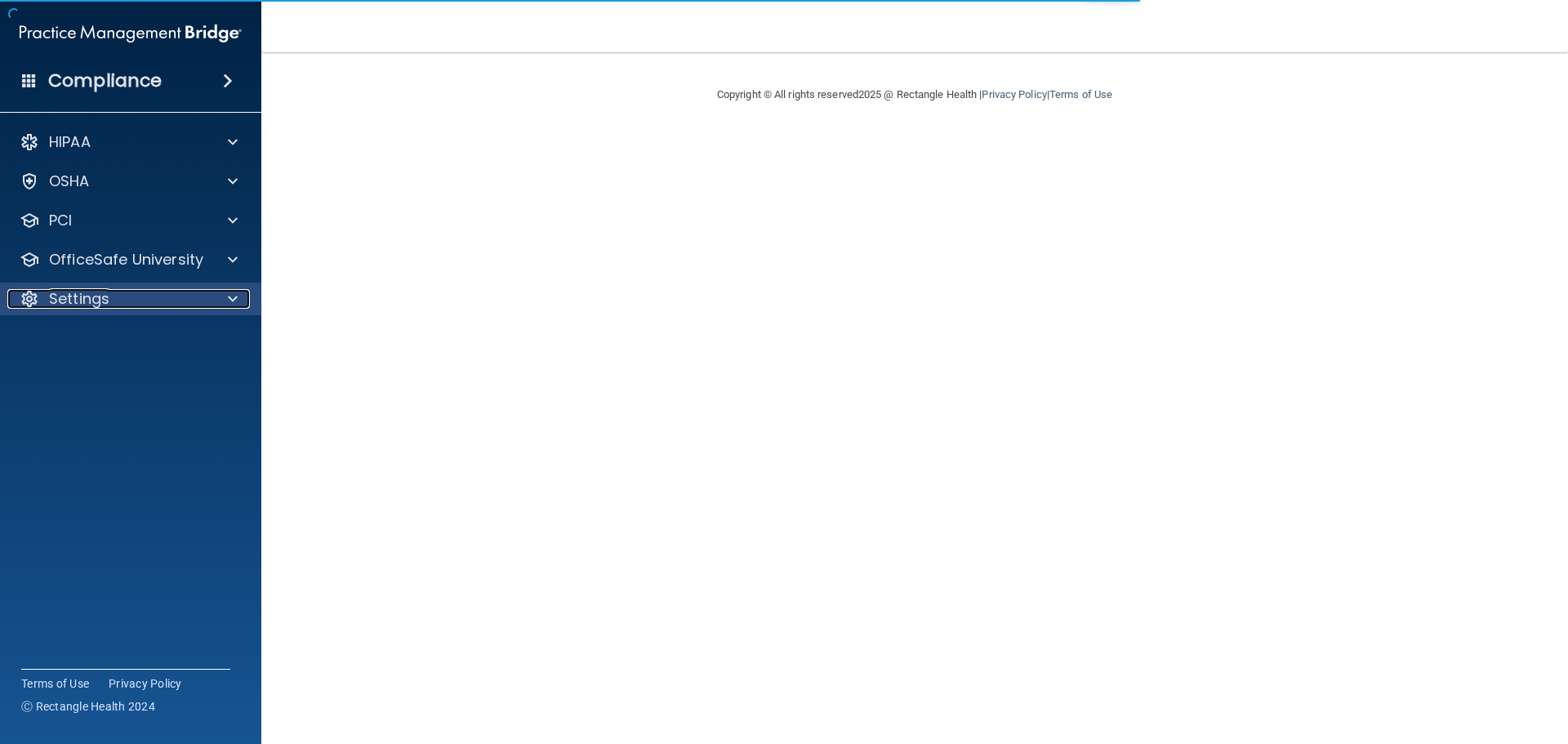
click at [237, 299] on div at bounding box center [230, 299] width 41 height 20
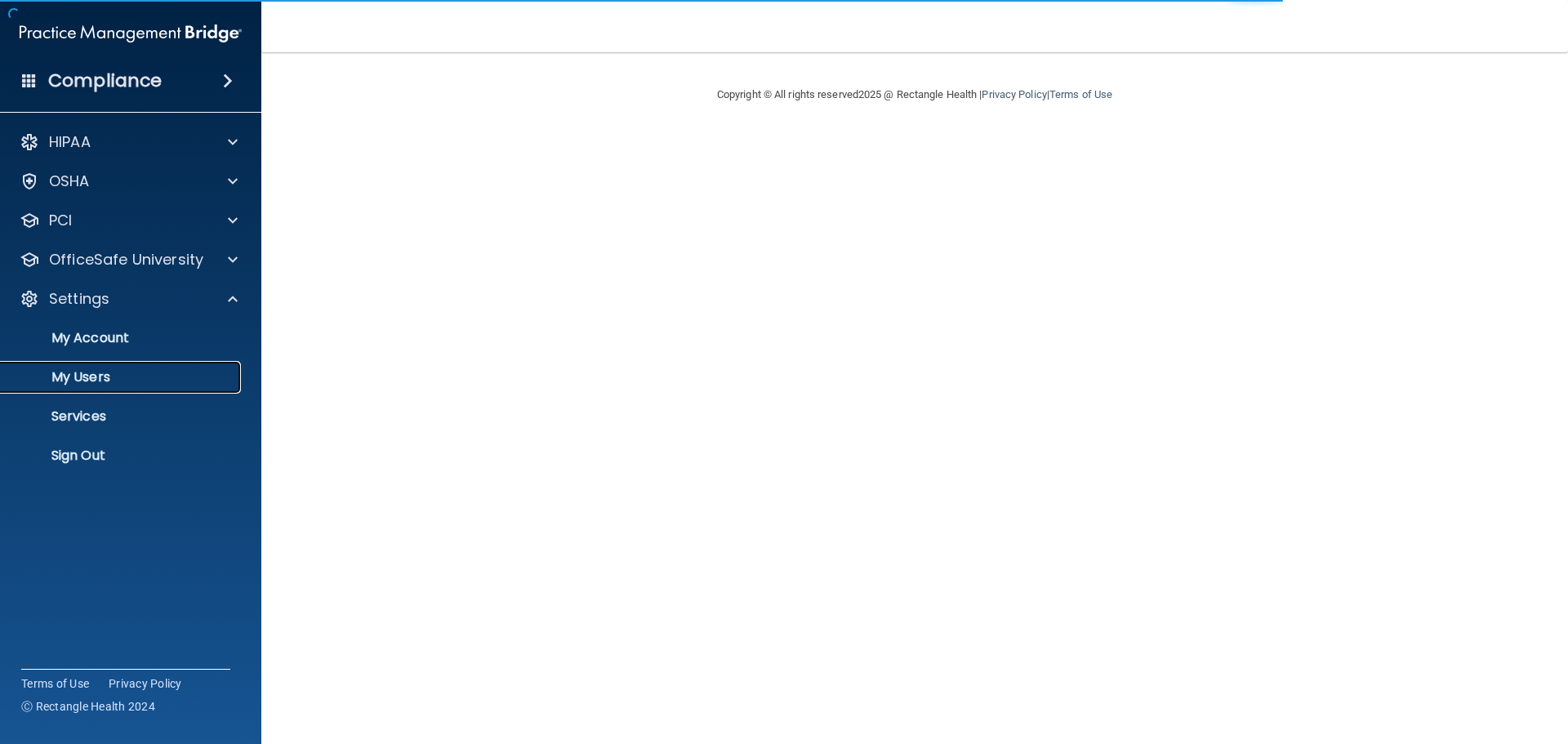
click at [111, 385] on p "My Users" at bounding box center [122, 377] width 223 height 16
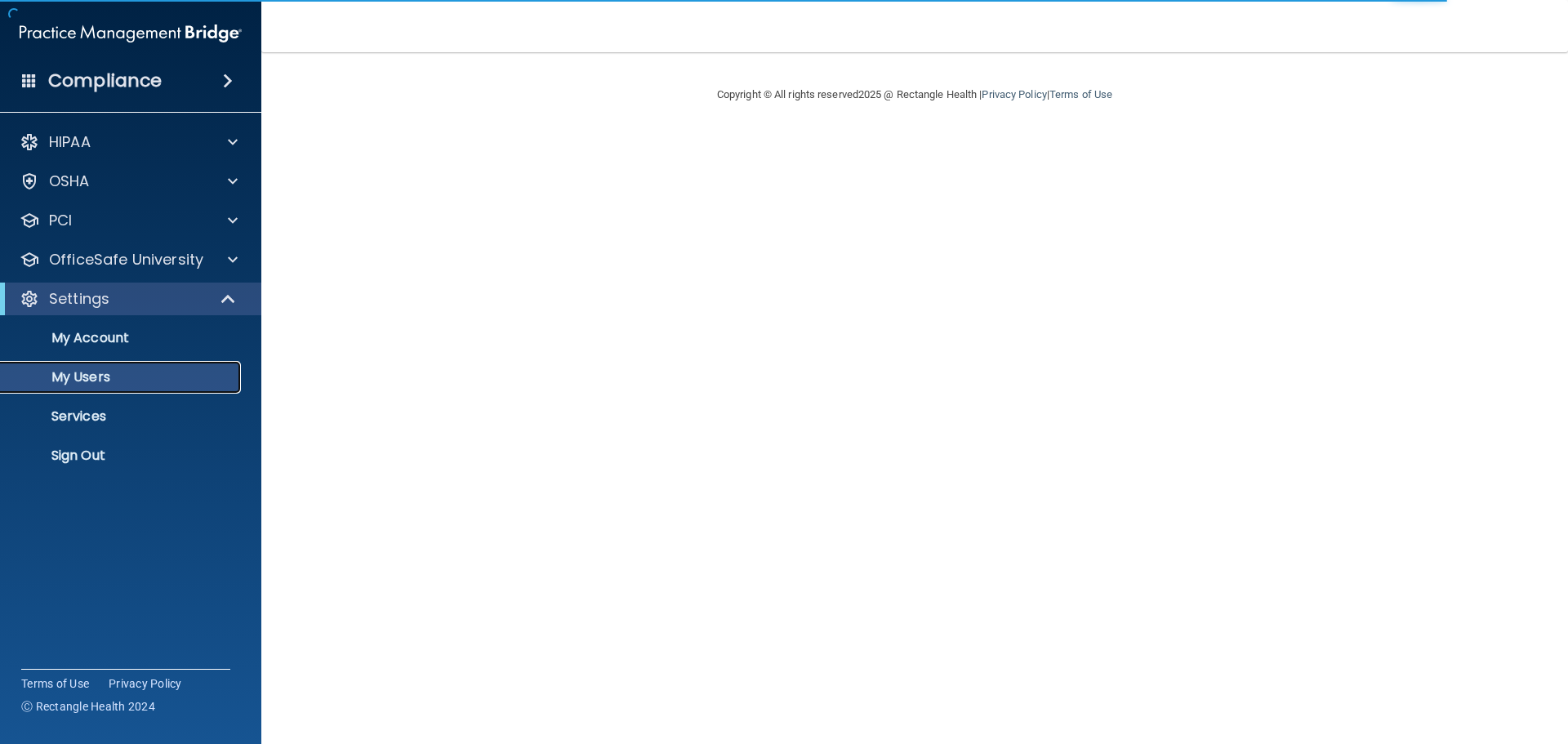
select select "20"
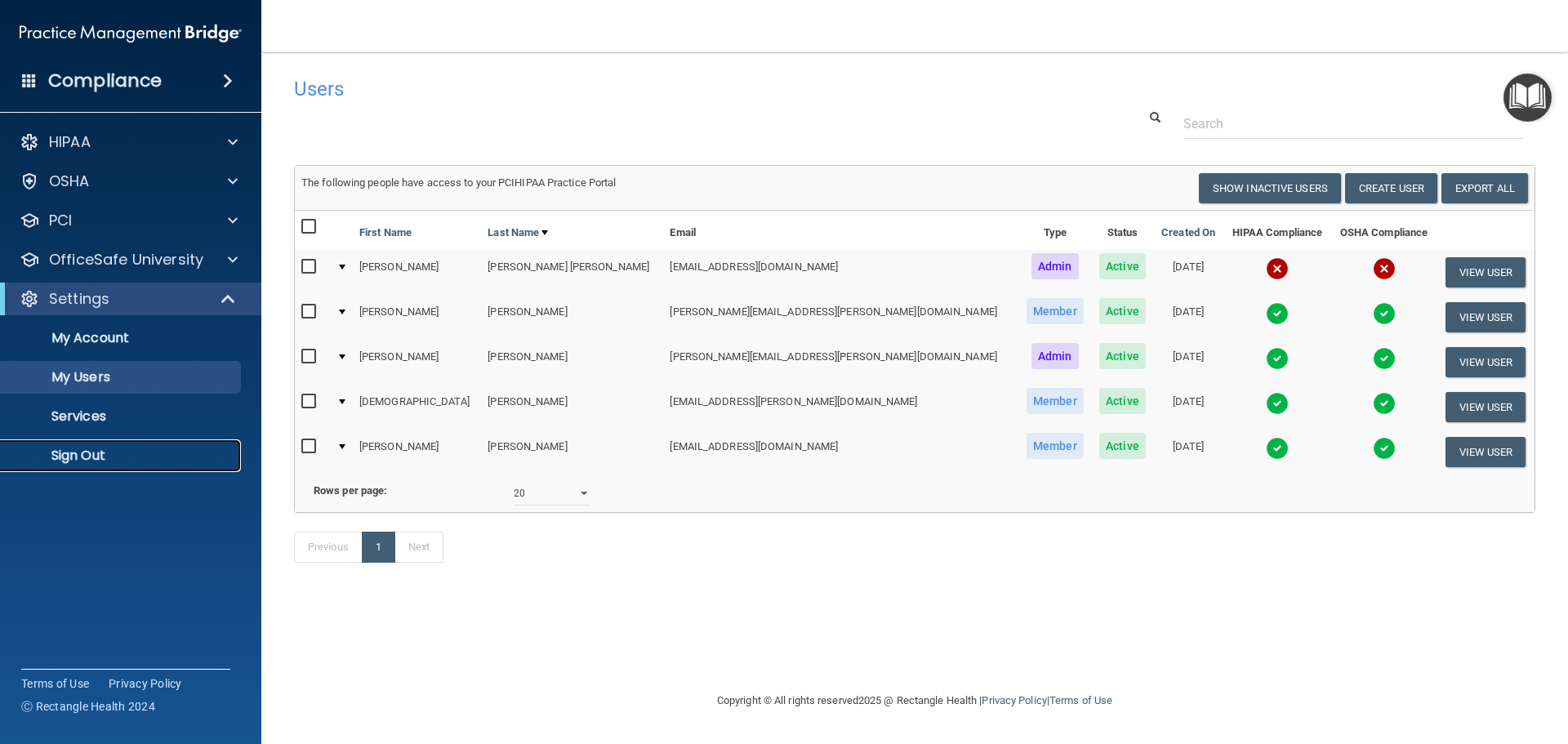
click at [94, 462] on p "Sign Out" at bounding box center [122, 455] width 223 height 16
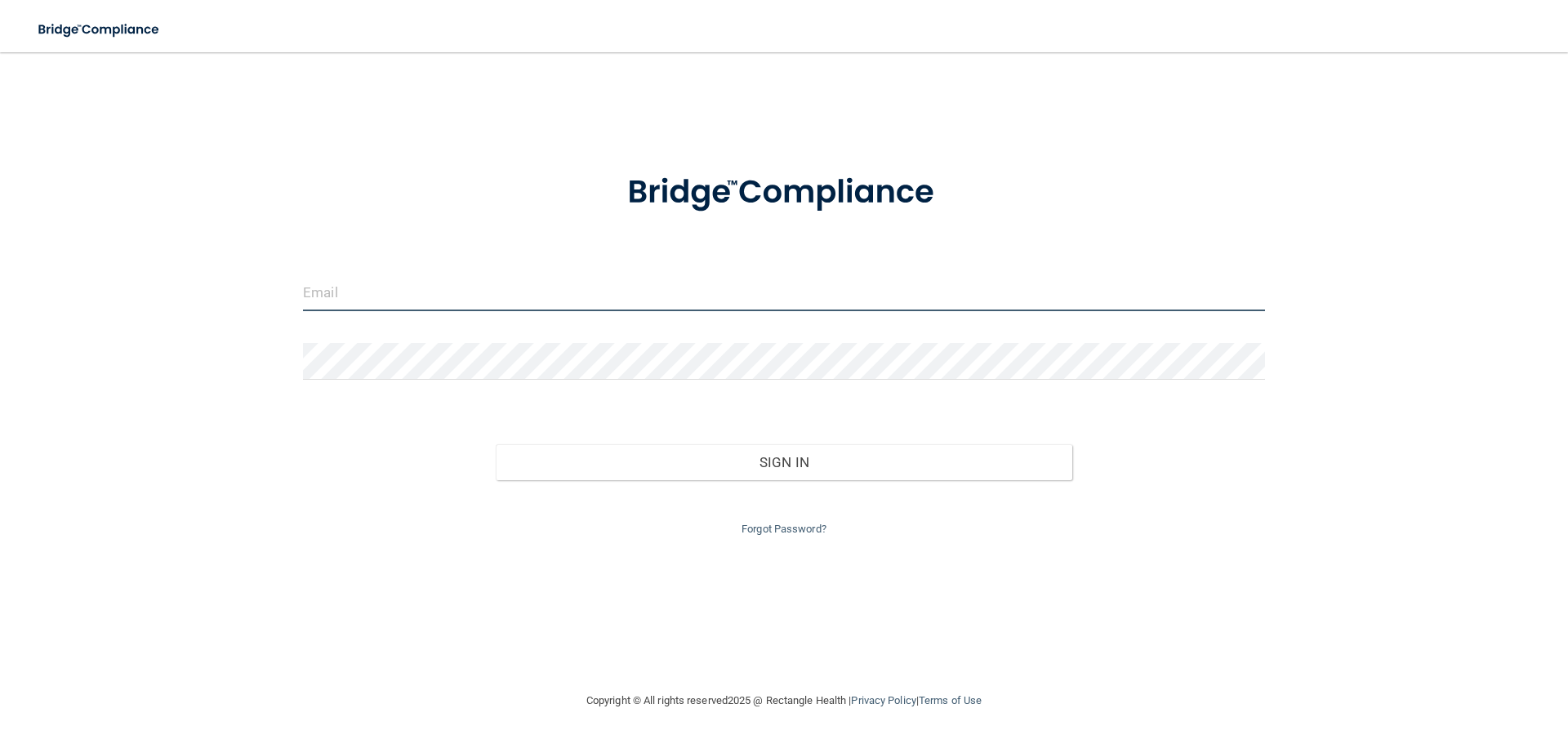
click at [454, 280] on input "email" at bounding box center [784, 293] width 962 height 37
type input "[PERSON_NAME][EMAIL_ADDRESS][PERSON_NAME][DOMAIN_NAME]"
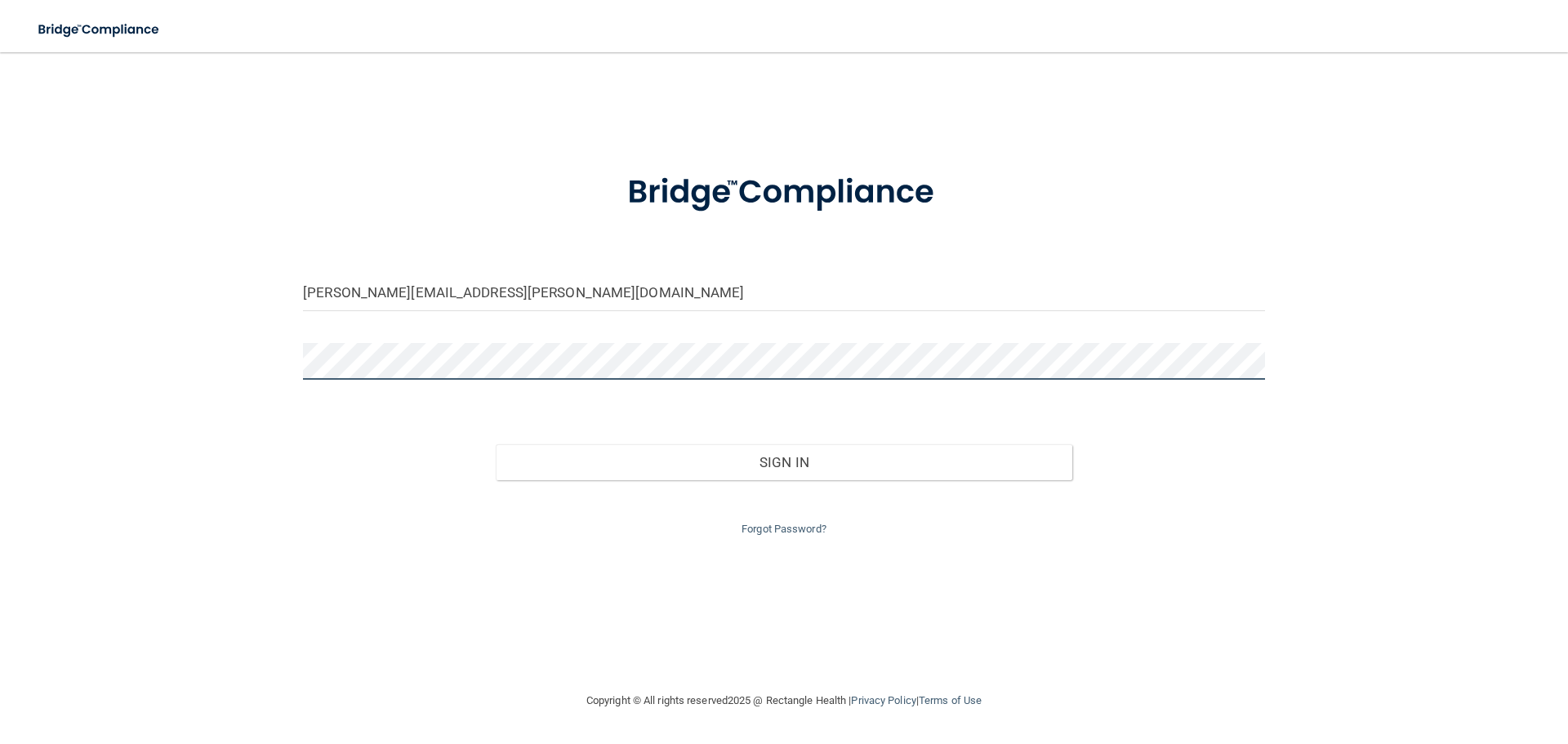
click at [496, 445] on button "Sign In" at bounding box center [784, 463] width 578 height 36
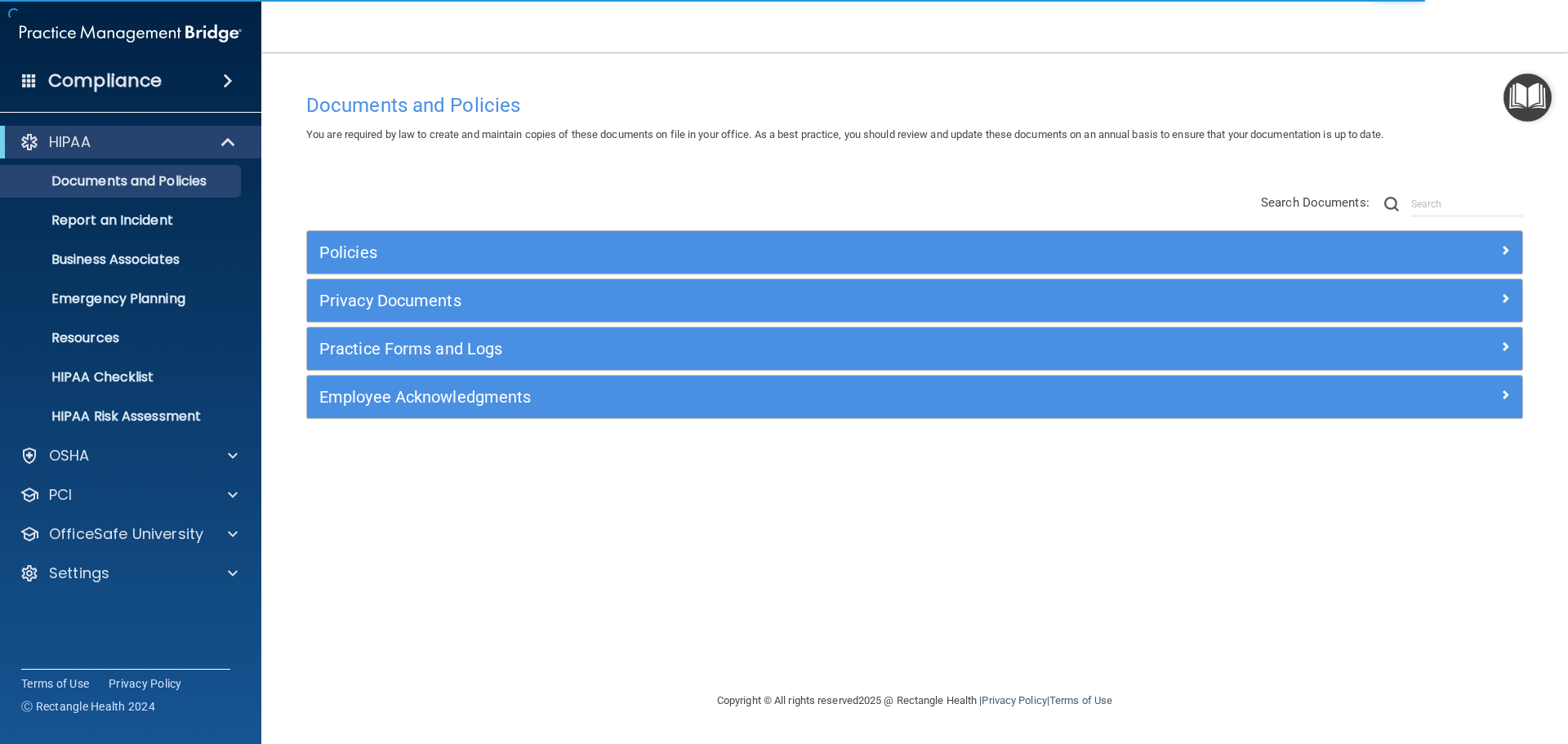
click at [223, 80] on span at bounding box center [227, 80] width 9 height 20
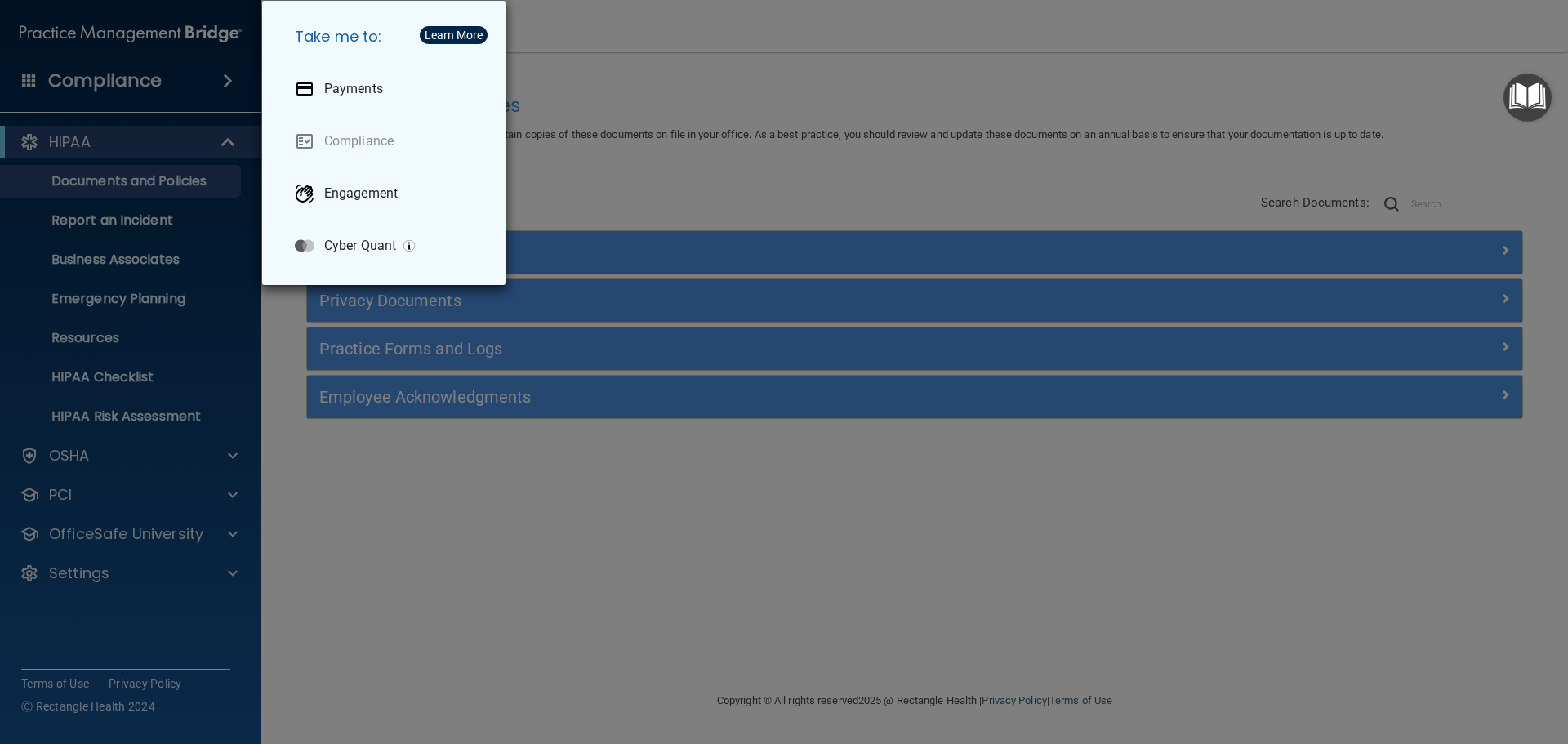
click at [806, 68] on div "Take me to: Payments Compliance Engagement Cyber Quant" at bounding box center [784, 372] width 1568 height 744
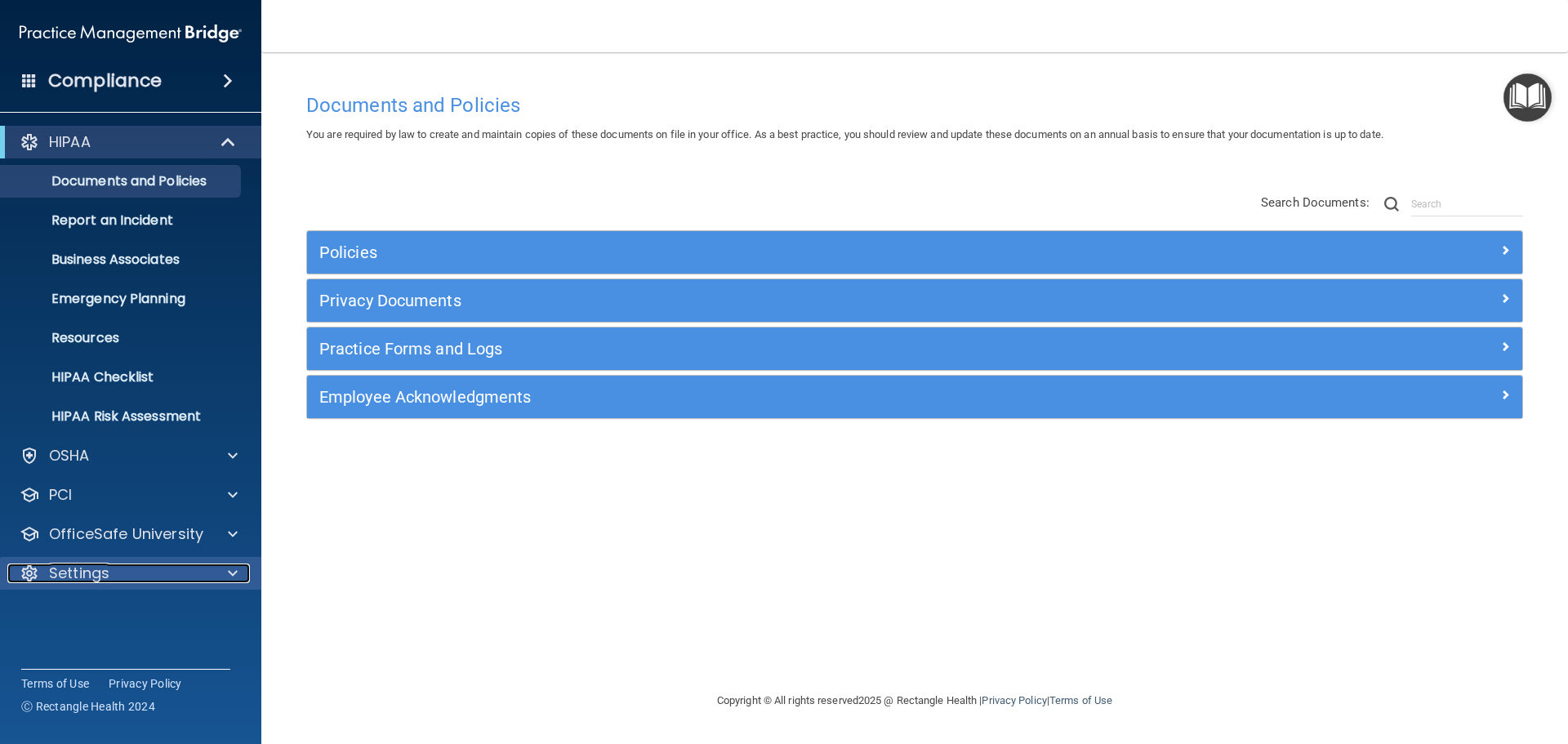
click at [232, 577] on span at bounding box center [232, 573] width 9 height 20
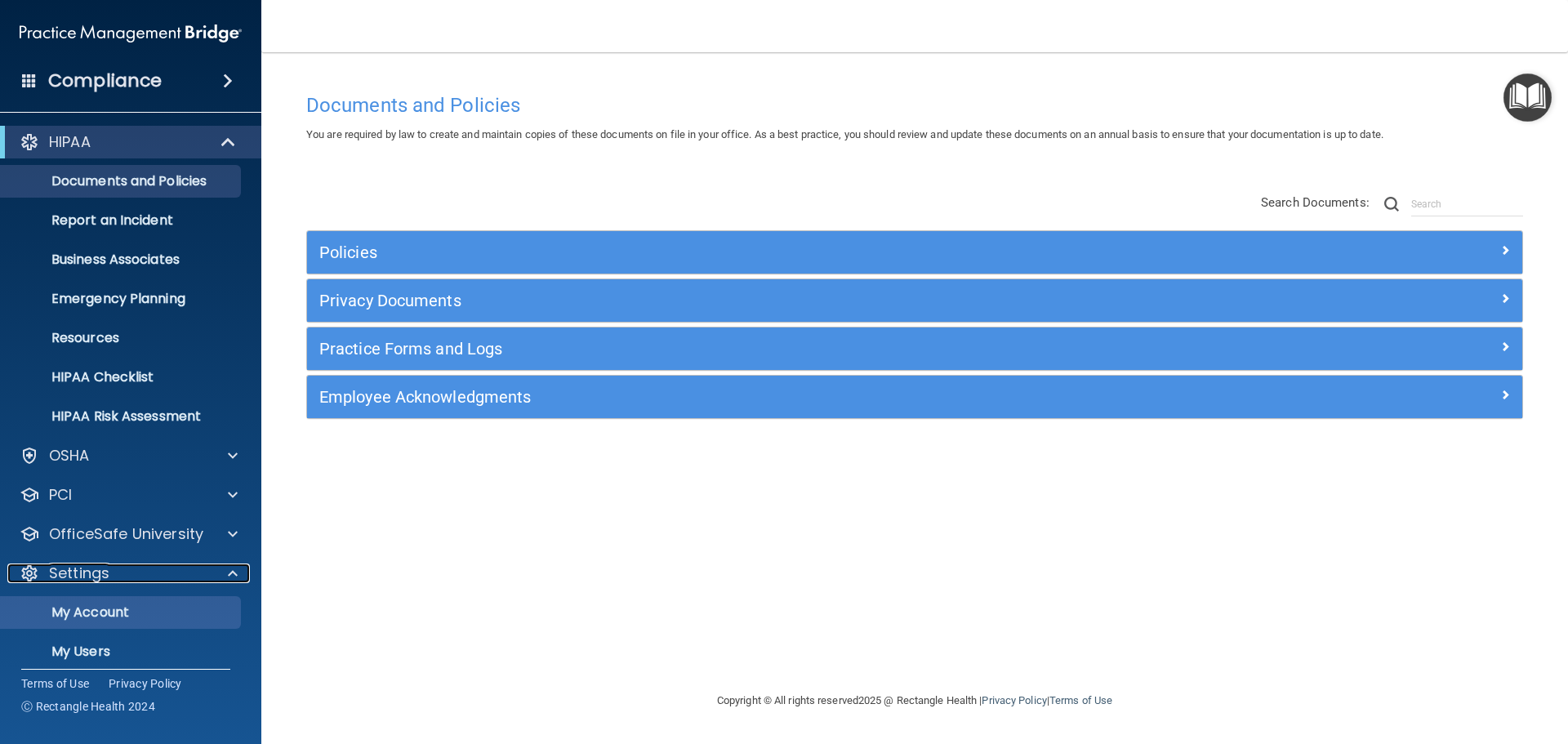
scroll to position [91, 0]
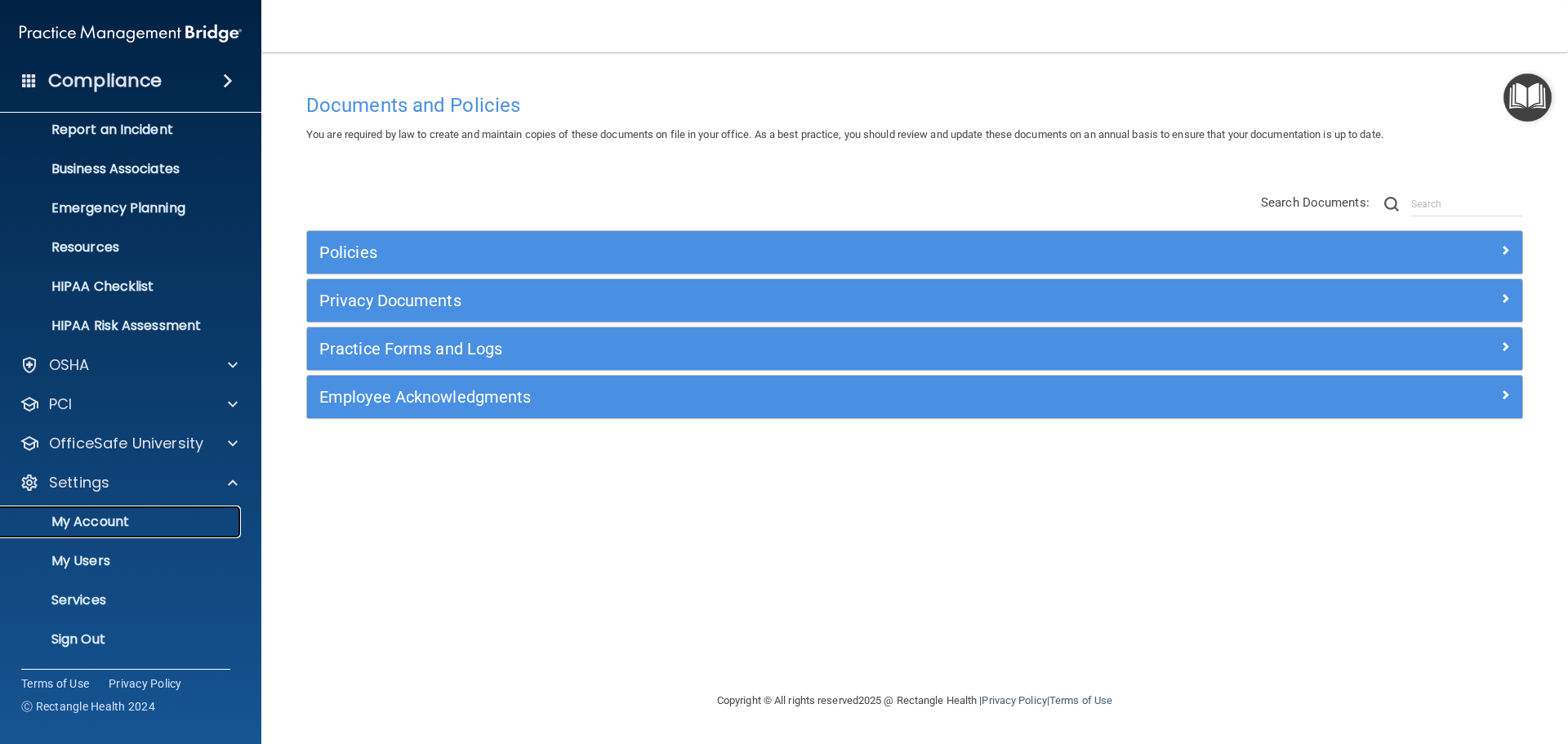
click at [127, 523] on p "My Account" at bounding box center [122, 521] width 223 height 16
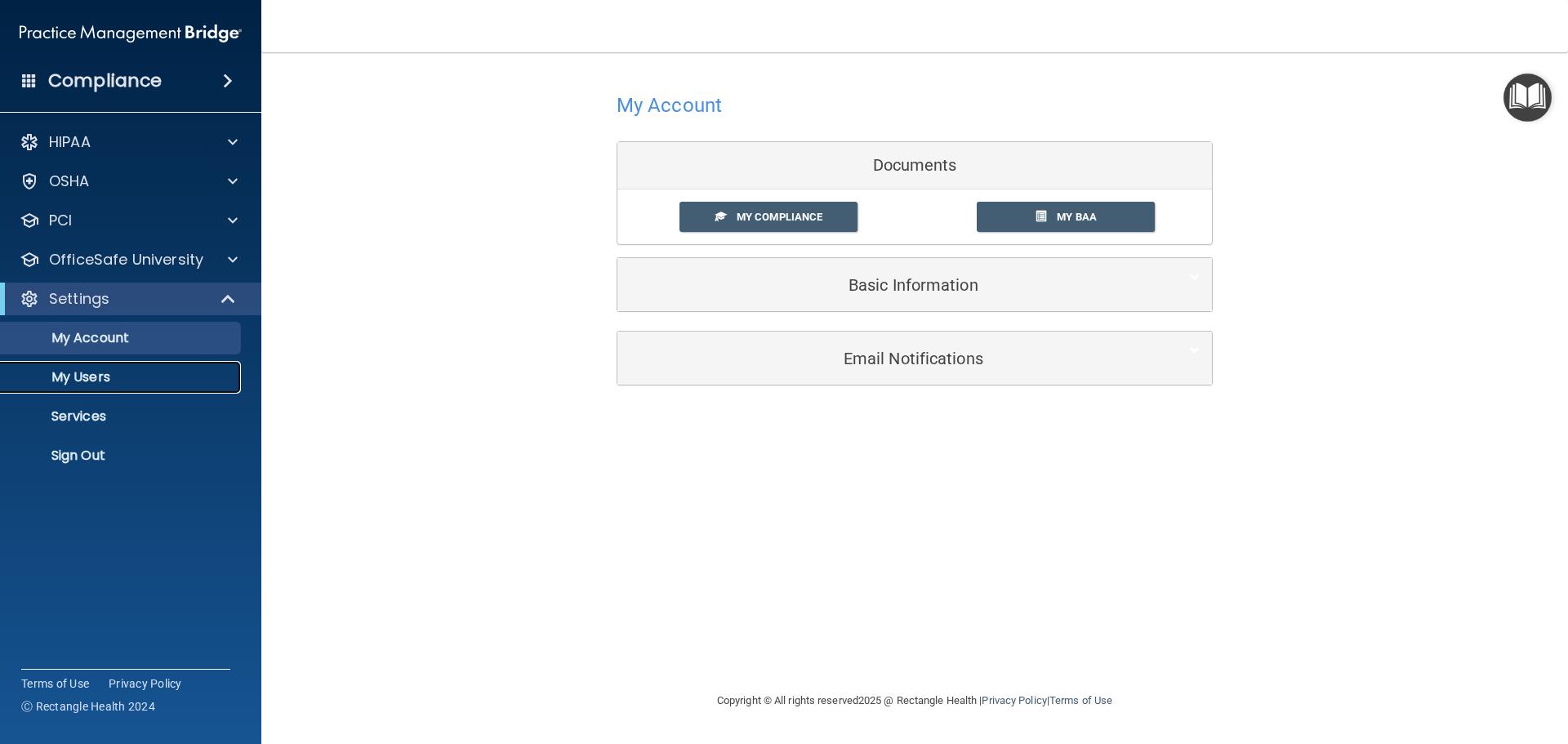
click at [106, 380] on p "My Users" at bounding box center [122, 377] width 223 height 16
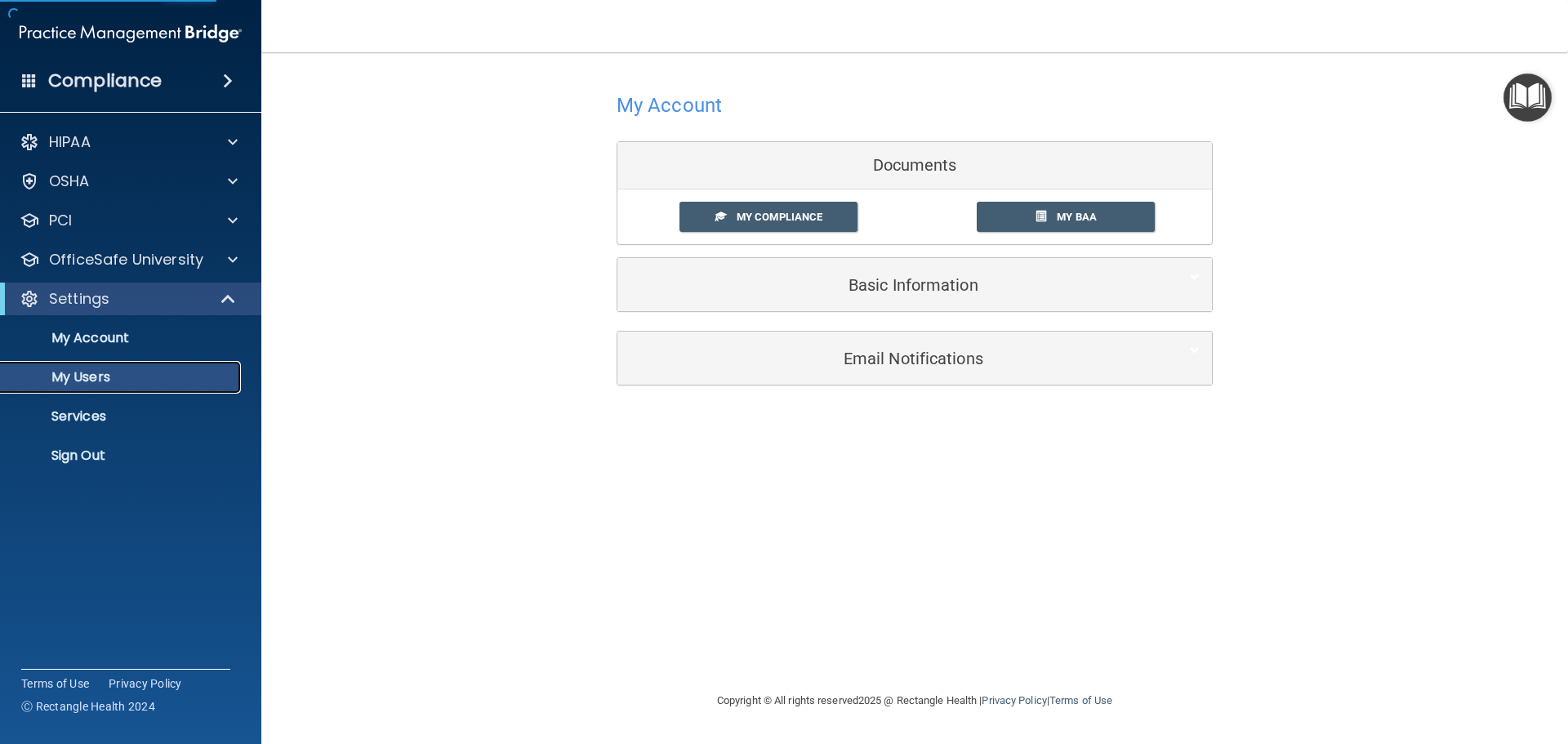
select select "20"
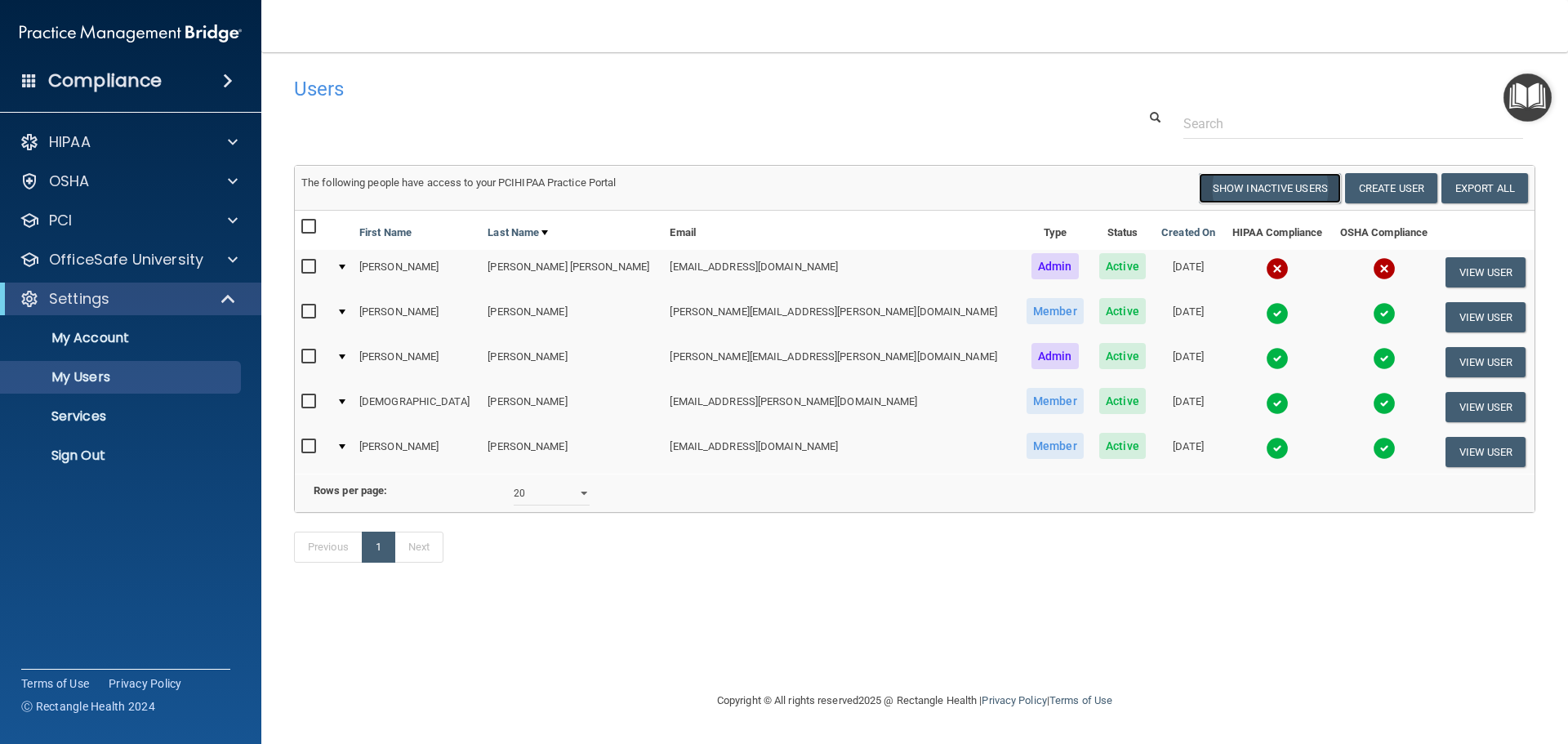
click at [1273, 192] on button "Show Inactive Users" at bounding box center [1270, 188] width 142 height 30
select select "20"
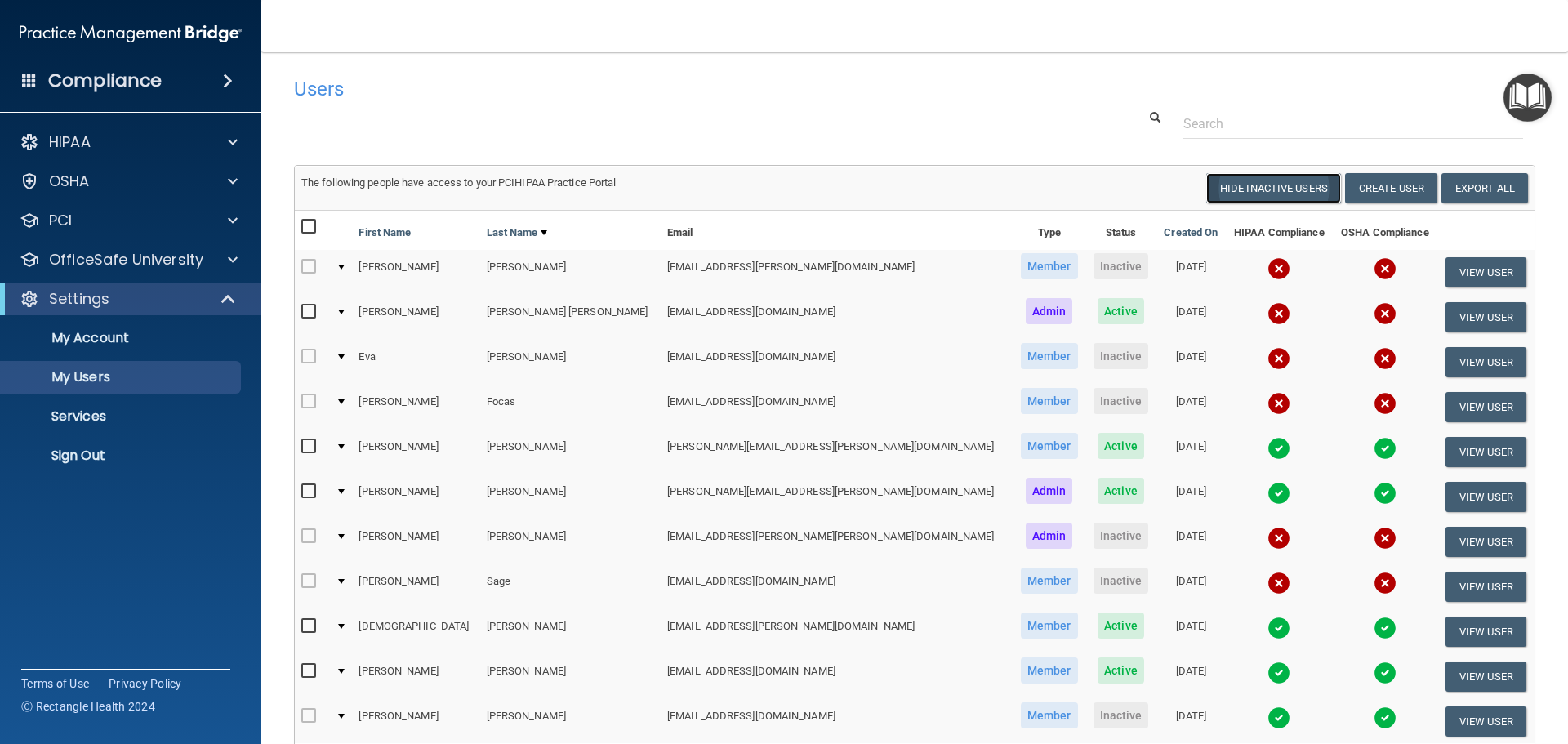
click at [1254, 186] on button "Hide Inactive Users" at bounding box center [1274, 188] width 135 height 30
select select "20"
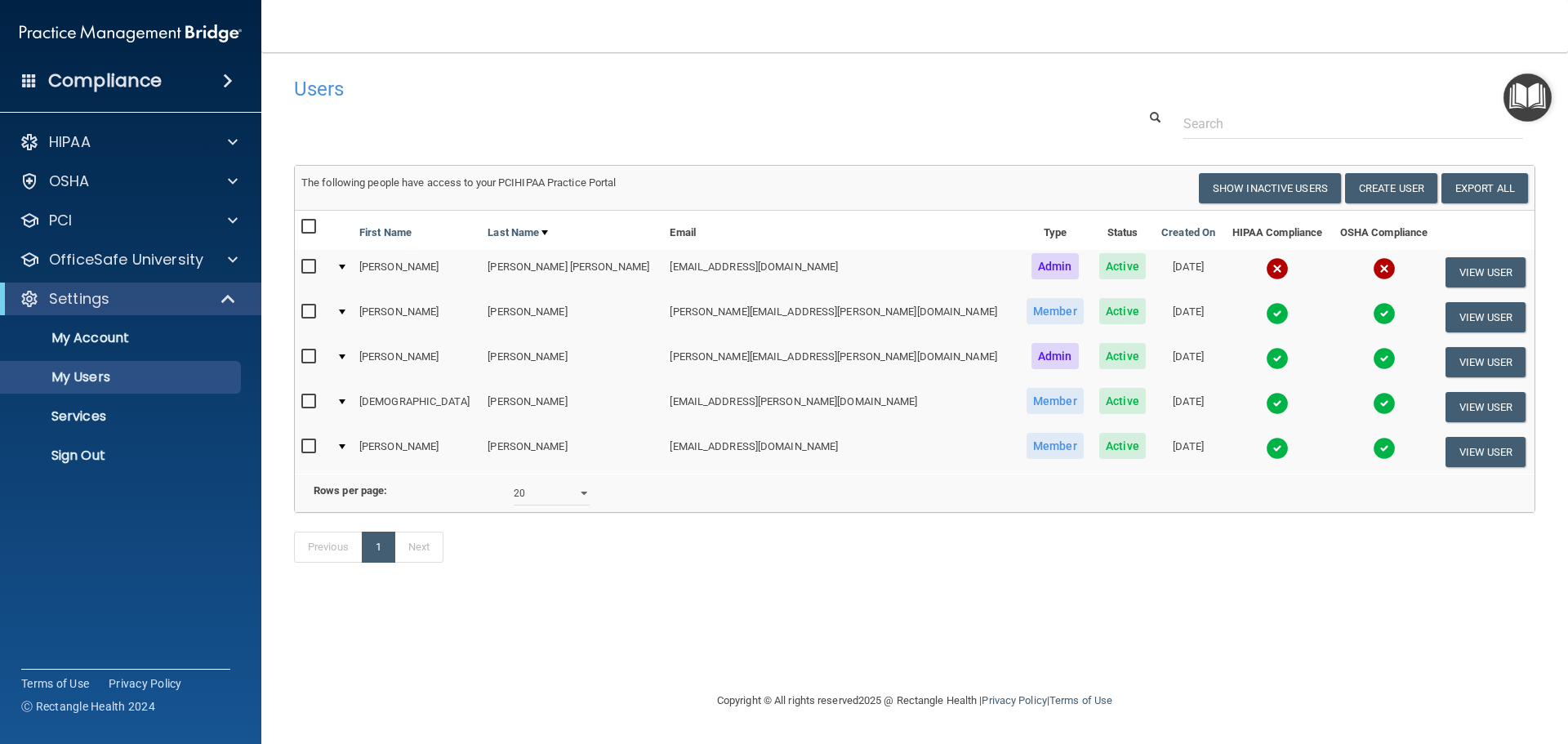
click at [36, 83] on span at bounding box center [29, 79] width 15 height 15
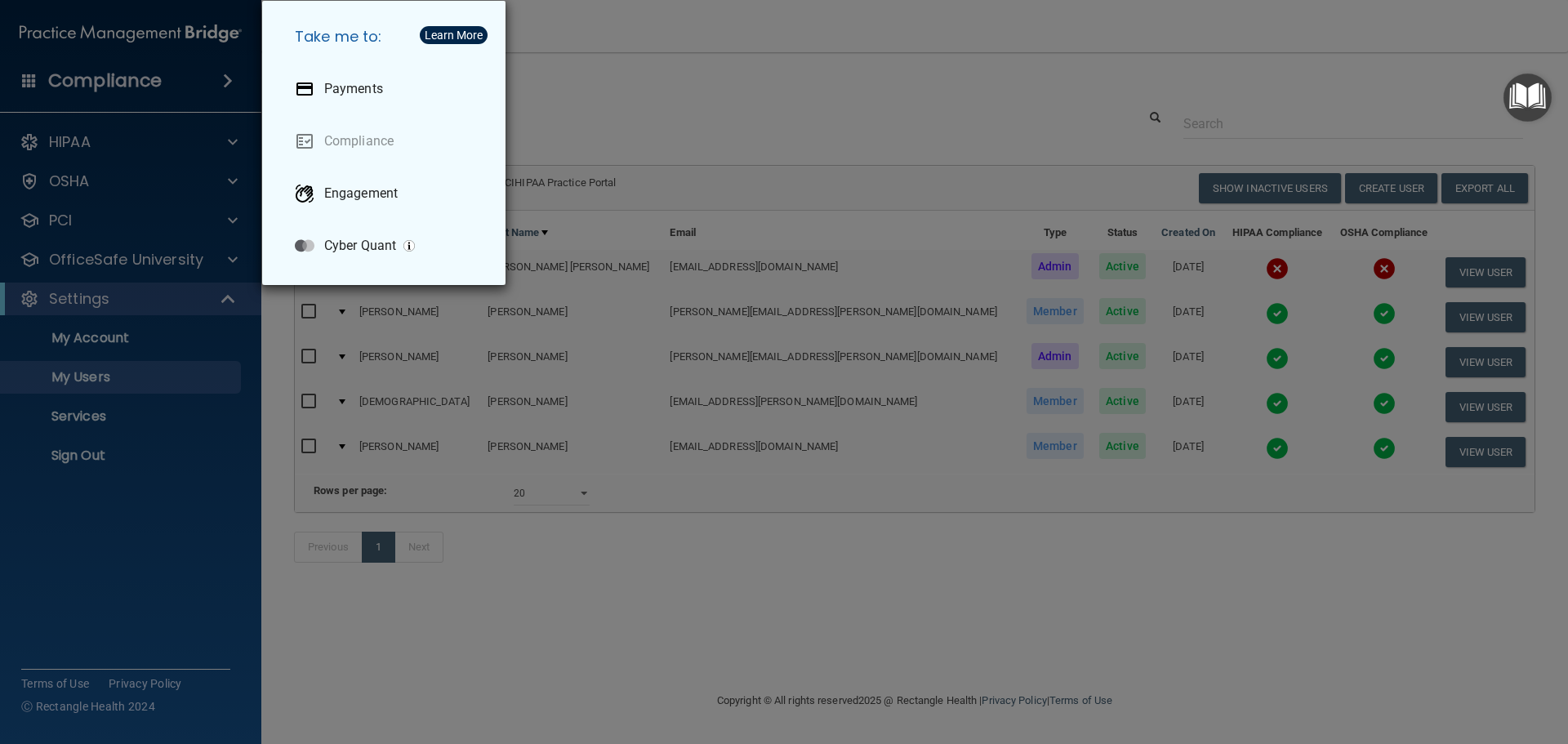
click at [229, 90] on div "Take me to: Payments Compliance Engagement Cyber Quant" at bounding box center [784, 372] width 1568 height 744
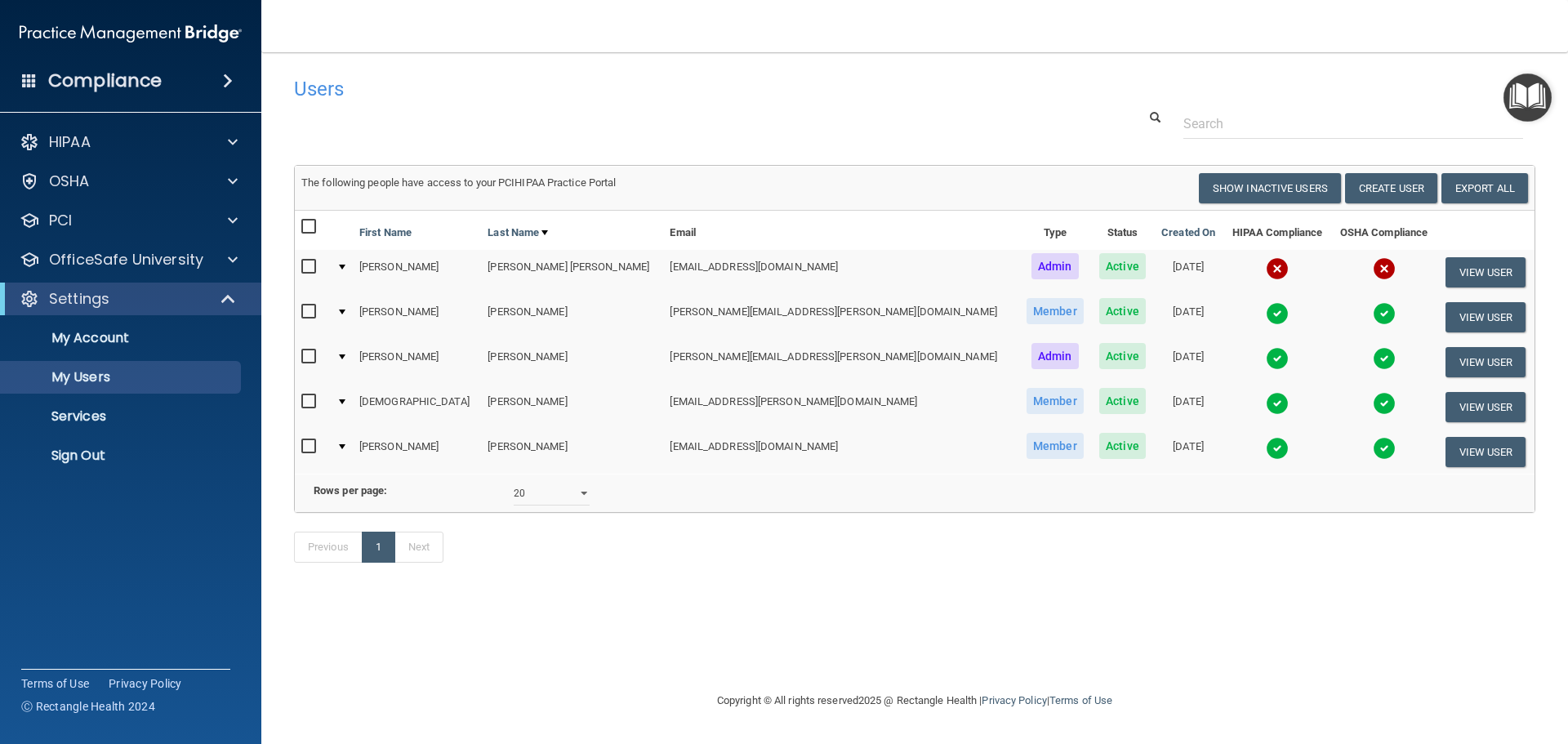
click at [229, 88] on span at bounding box center [227, 80] width 9 height 20
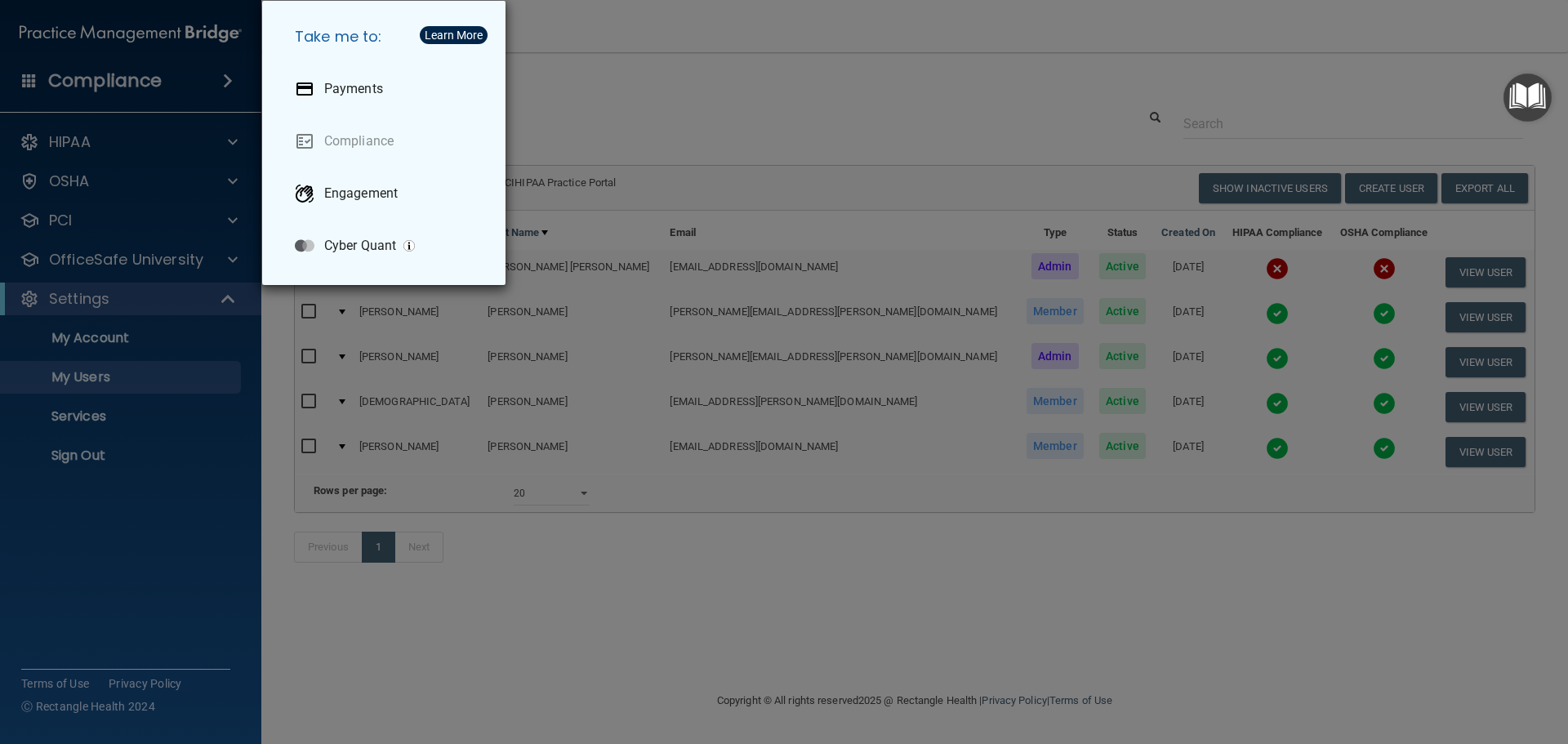
click at [225, 137] on div "Take me to: Payments Compliance Engagement Cyber Quant" at bounding box center [784, 372] width 1568 height 744
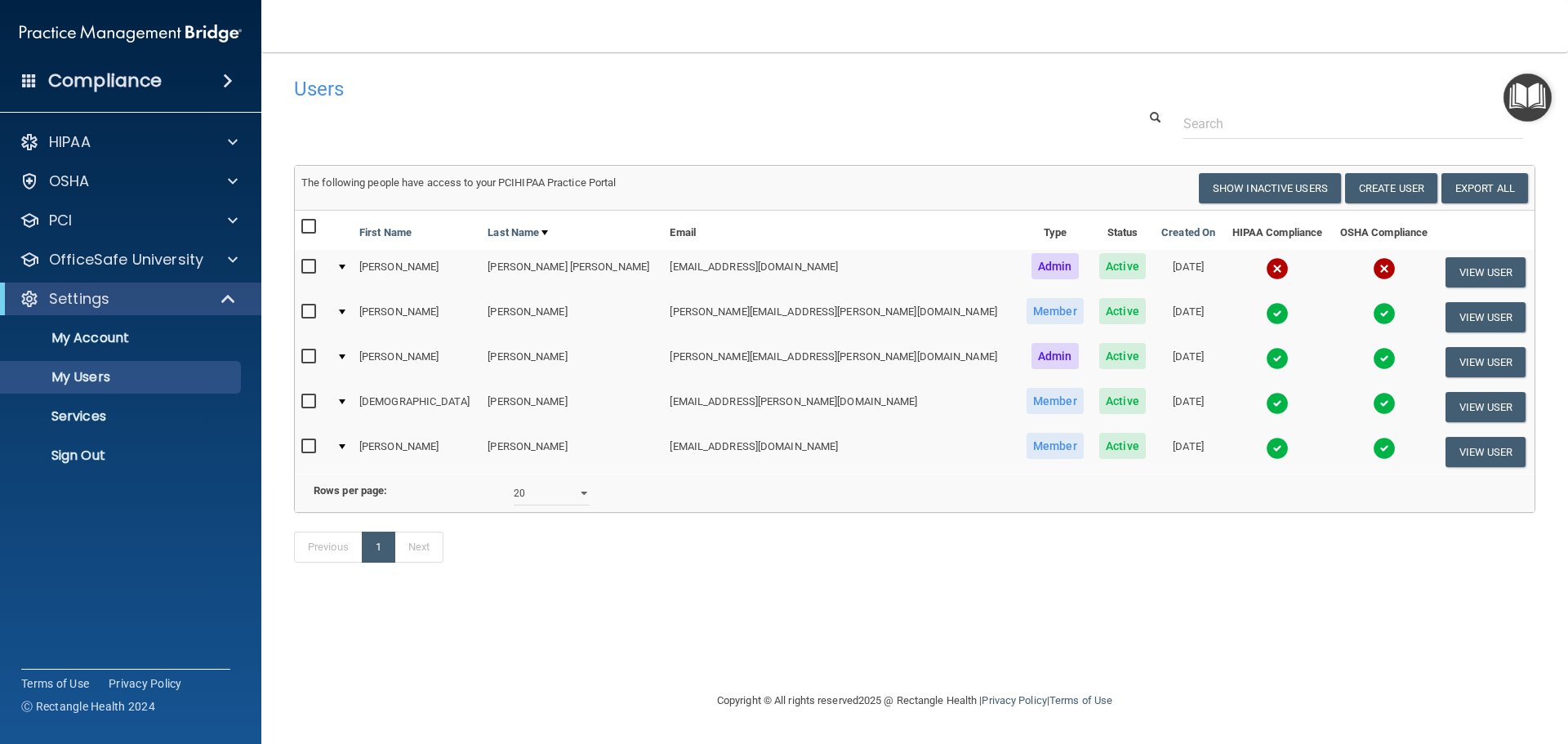
click at [1520, 110] on img "Open Resource Center" at bounding box center [1528, 98] width 48 height 48
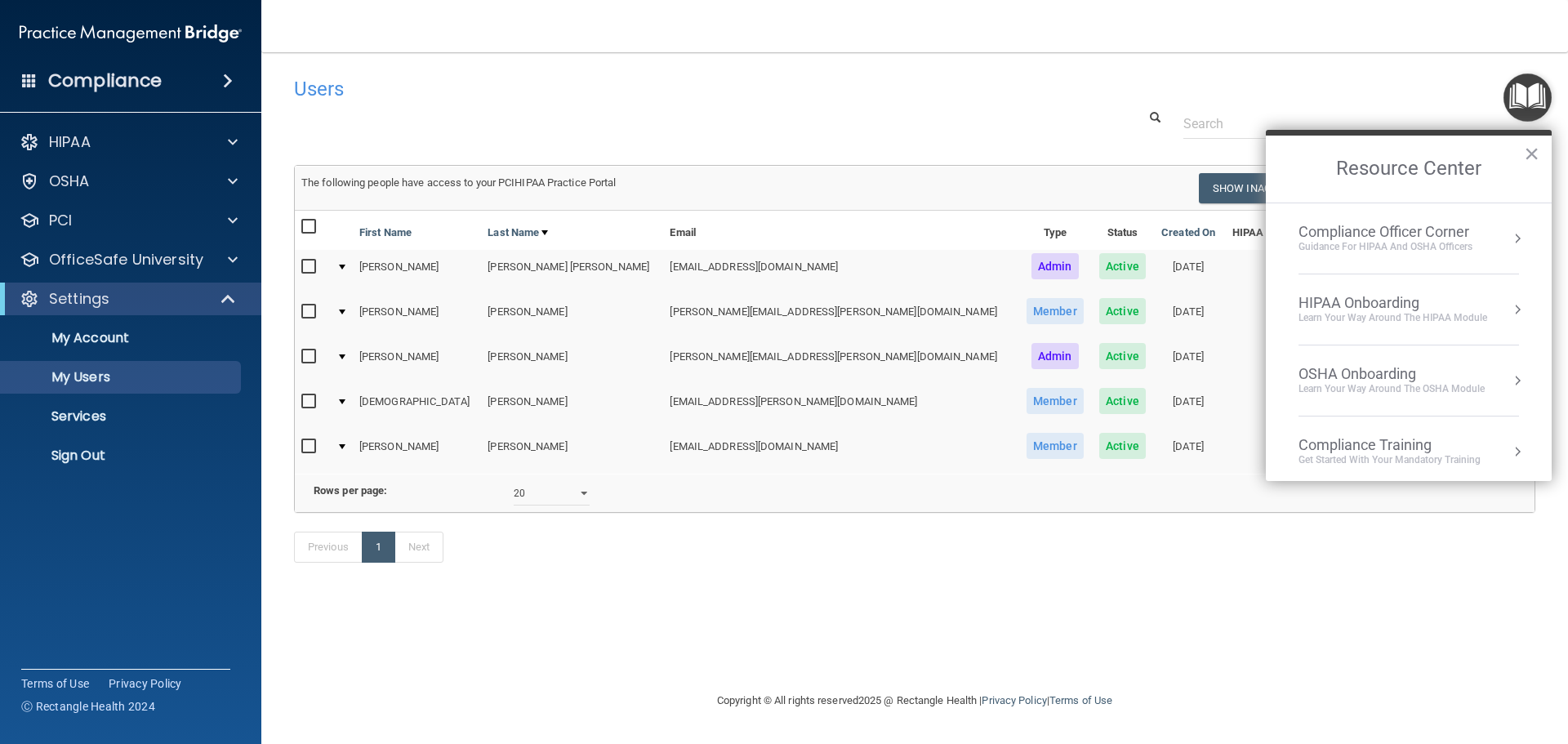
click at [710, 140] on div "Users Success! New user created. × Error! The user couldn't be created. × Succe…" at bounding box center [915, 328] width 1242 height 520
click at [1459, 81] on div "Users" at bounding box center [914, 88] width 1266 height 40
click at [1537, 143] on button "×" at bounding box center [1532, 154] width 16 height 26
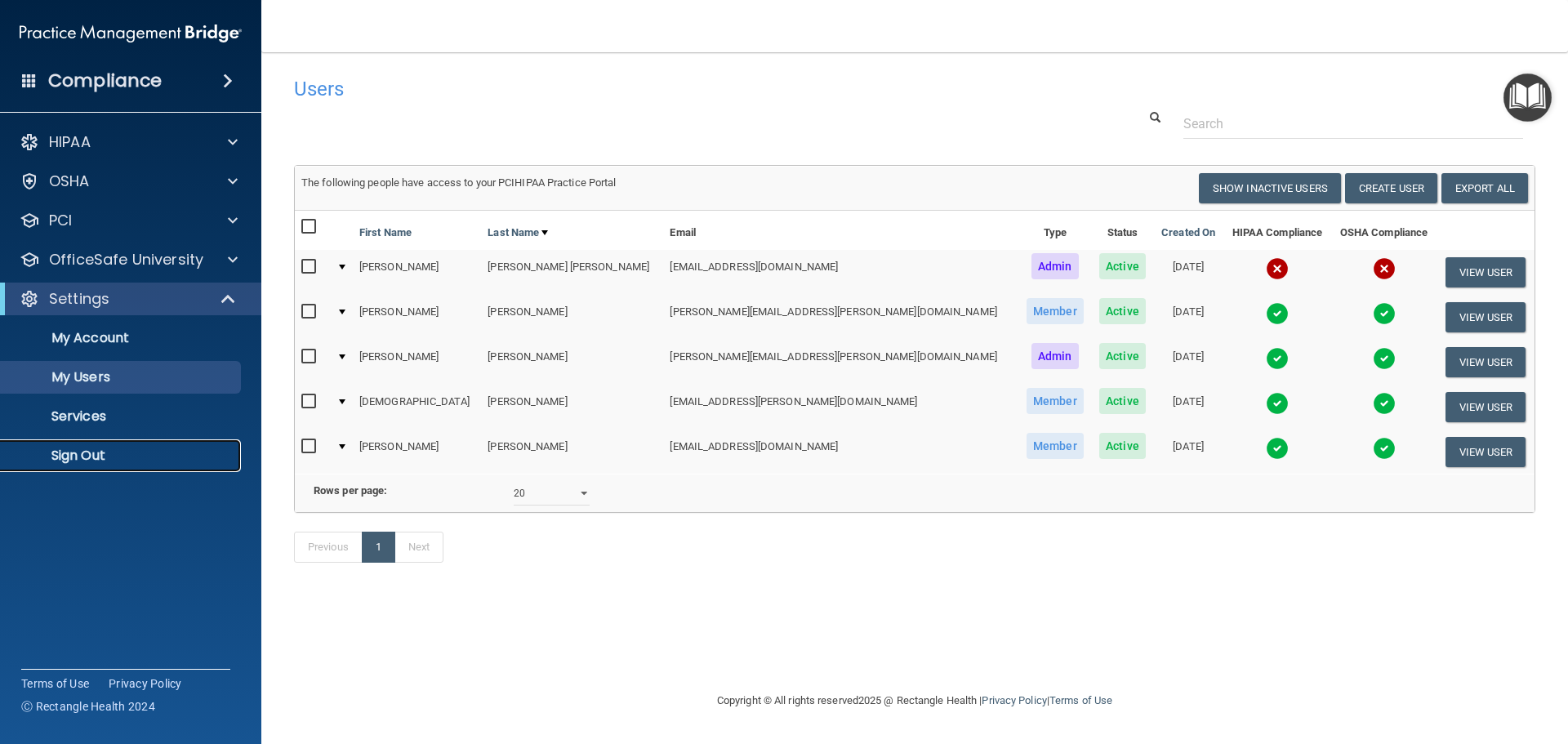
click at [76, 450] on p "Sign Out" at bounding box center [122, 455] width 223 height 16
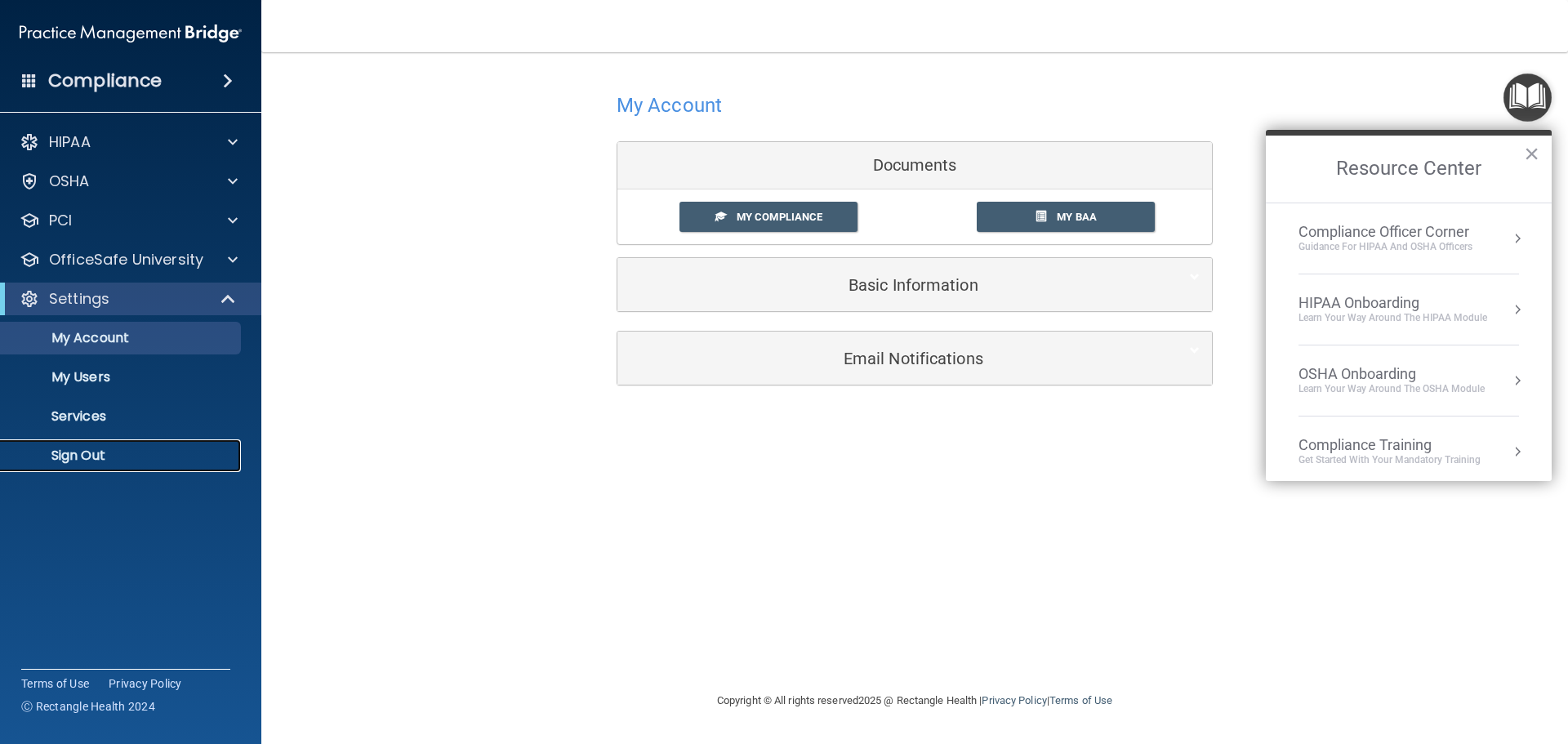
click at [83, 451] on p "Sign Out" at bounding box center [122, 455] width 223 height 16
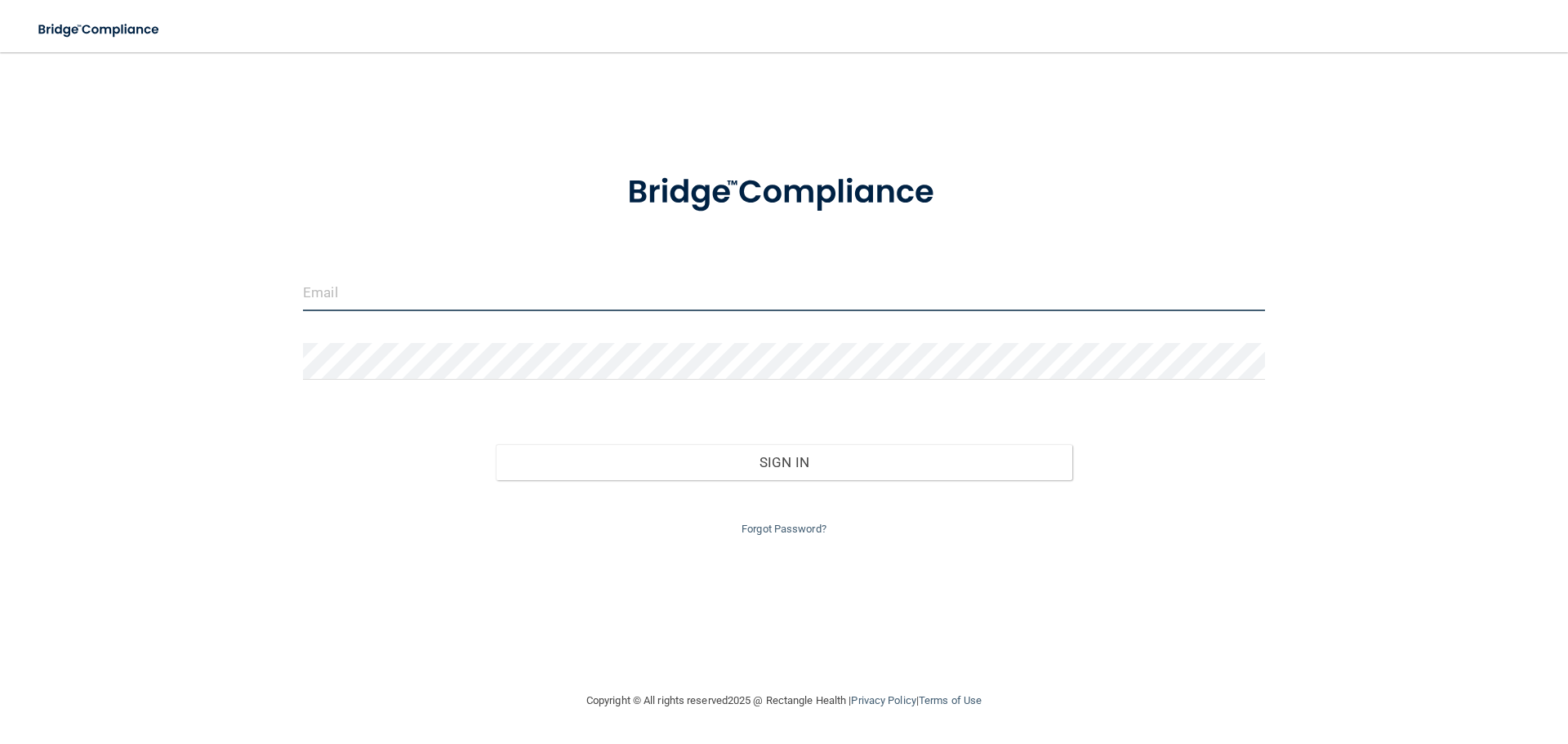
click at [416, 296] on input "email" at bounding box center [784, 293] width 962 height 37
